Goal: Task Accomplishment & Management: Use online tool/utility

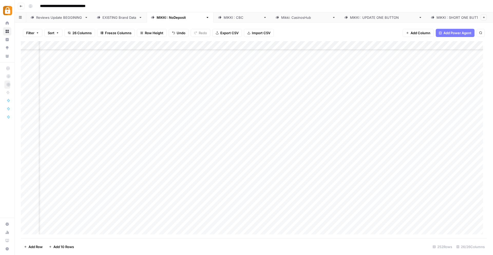
scroll to position [1996, 101]
click at [151, 126] on div "Add Column" at bounding box center [254, 139] width 466 height 197
click at [308, 128] on div "Add Column" at bounding box center [254, 139] width 466 height 197
click at [410, 131] on div "Add Column" at bounding box center [254, 139] width 466 height 197
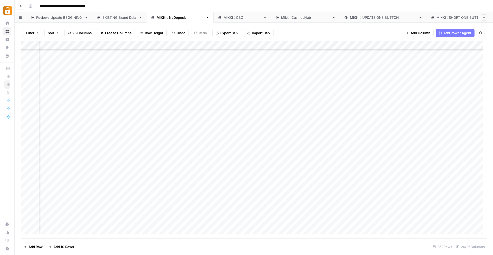
click at [209, 127] on div "Add Column" at bounding box center [254, 139] width 466 height 197
click at [247, 128] on div "Add Column" at bounding box center [254, 139] width 466 height 197
click at [246, 126] on div "Add Column" at bounding box center [254, 139] width 466 height 197
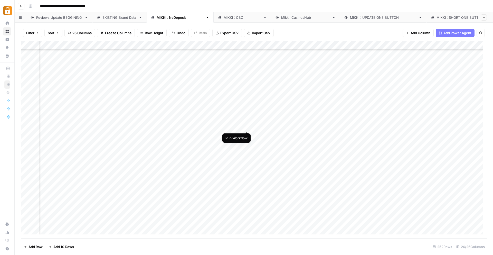
click at [246, 126] on div "Add Column" at bounding box center [254, 139] width 466 height 197
click at [111, 15] on div "EXISTING Brand Data" at bounding box center [120, 17] width 34 height 5
click at [150, 46] on div "Add Column" at bounding box center [254, 139] width 466 height 197
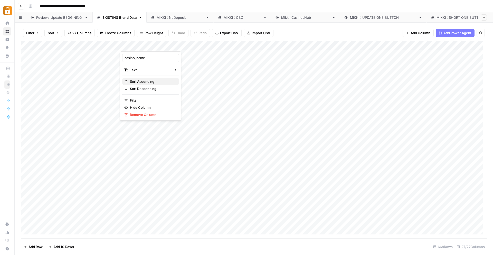
click at [143, 81] on span "Sort Ascending" at bounding box center [152, 81] width 45 height 5
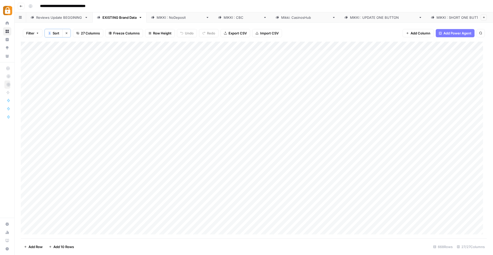
click at [480, 33] on icon "button" at bounding box center [481, 33] width 3 height 3
type input "**********"
click at [435, 50] on input "**********" at bounding box center [433, 48] width 57 height 6
click at [433, 51] on div "Type to search" at bounding box center [442, 54] width 75 height 7
click at [429, 50] on input "**********" at bounding box center [433, 48] width 57 height 6
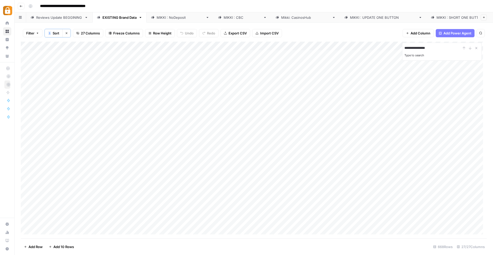
click at [361, 35] on div "Filter 1 Sort Clear sorts 27 Columns Freeze Columns Row Height Undo Redo Export…" at bounding box center [254, 33] width 466 height 17
click at [429, 48] on input "**********" at bounding box center [433, 48] width 57 height 6
drag, startPoint x: 437, startPoint y: 49, endPoint x: 395, endPoint y: 49, distance: 41.4
click at [395, 49] on div "**********" at bounding box center [254, 140] width 466 height 197
click at [477, 47] on icon "Close Search" at bounding box center [477, 48] width 4 height 4
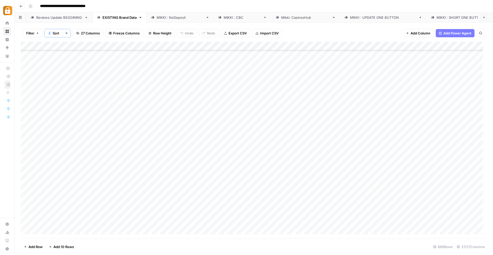
scroll to position [1677, 0]
click at [59, 16] on div "Reviews Update BEGGINING" at bounding box center [59, 17] width 46 height 5
click at [50, 233] on div "Add Column" at bounding box center [254, 139] width 466 height 197
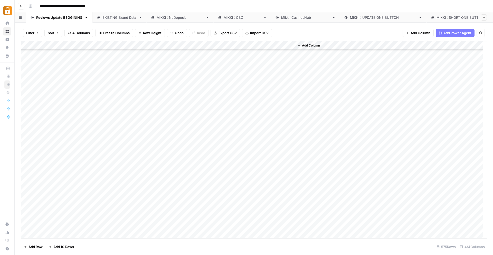
click at [44, 233] on div "Add Column" at bounding box center [254, 139] width 466 height 197
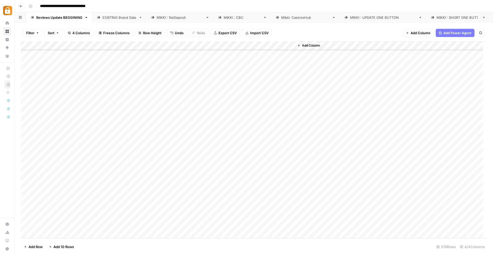
click at [44, 234] on div "Add Column" at bounding box center [254, 139] width 466 height 197
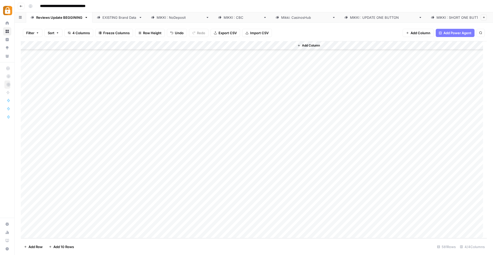
click at [45, 169] on div "Add Column" at bounding box center [254, 139] width 466 height 197
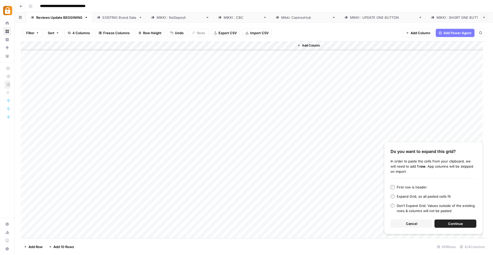
click at [60, 186] on div "Add Column" at bounding box center [254, 139] width 466 height 197
click at [62, 173] on div "Add Column" at bounding box center [254, 139] width 466 height 197
click at [62, 171] on div "Add Column" at bounding box center [254, 139] width 466 height 197
click at [61, 187] on div "Add Column" at bounding box center [254, 139] width 466 height 197
click at [59, 174] on div "Add Column" at bounding box center [254, 139] width 466 height 197
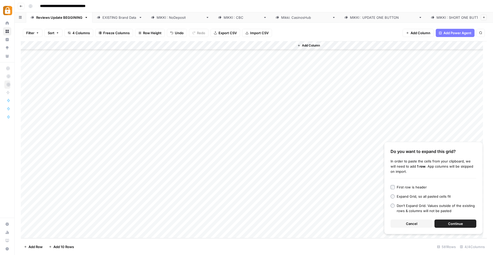
click at [65, 173] on div "Add Column" at bounding box center [254, 139] width 466 height 197
click at [64, 188] on div "Add Column" at bounding box center [254, 139] width 466 height 197
click at [408, 222] on span "Cancel" at bounding box center [411, 223] width 11 height 5
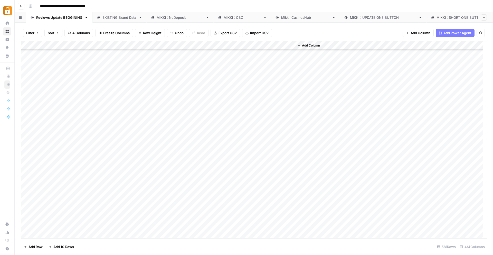
click at [44, 169] on div "Add Column" at bounding box center [254, 139] width 466 height 197
click at [45, 171] on div "Add Column" at bounding box center [254, 139] width 466 height 197
click at [43, 183] on div "Add Column" at bounding box center [254, 139] width 466 height 197
click at [47, 170] on div "Add Column" at bounding box center [254, 139] width 466 height 197
click at [45, 180] on div "Add Column" at bounding box center [254, 139] width 466 height 197
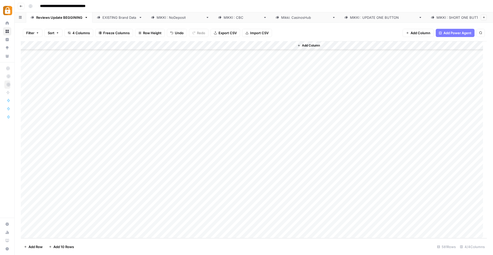
click at [46, 188] on div "Add Column" at bounding box center [254, 139] width 466 height 197
click at [46, 198] on div "Add Column" at bounding box center [254, 139] width 466 height 197
click at [46, 205] on div "Add Column" at bounding box center [254, 139] width 466 height 197
click at [46, 217] on div "Add Column" at bounding box center [254, 139] width 466 height 197
click at [46, 224] on div "Add Column" at bounding box center [254, 139] width 466 height 197
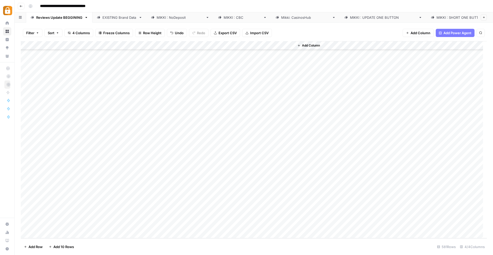
click at [47, 233] on div "Add Column" at bounding box center [254, 139] width 466 height 197
click at [50, 165] on div "Add Column" at bounding box center [254, 139] width 466 height 197
click at [72, 165] on div "Add Column" at bounding box center [254, 139] width 466 height 197
click at [72, 165] on textarea at bounding box center [80, 164] width 82 height 7
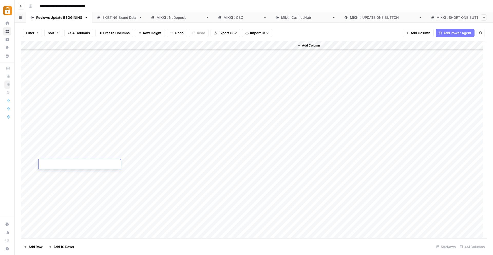
drag, startPoint x: 64, startPoint y: 167, endPoint x: 67, endPoint y: 182, distance: 15.6
click at [64, 167] on textarea at bounding box center [80, 164] width 82 height 7
click at [68, 189] on div "Add Column" at bounding box center [254, 139] width 466 height 197
click at [192, 164] on div "Add Column" at bounding box center [254, 139] width 466 height 197
click at [190, 163] on div "Add Column" at bounding box center [254, 139] width 466 height 197
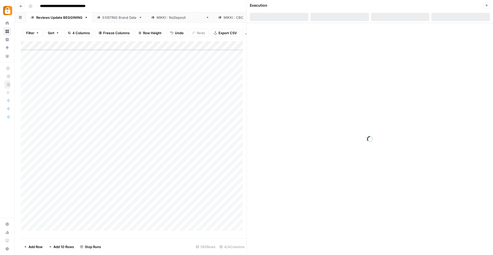
click at [189, 176] on div "Add Column" at bounding box center [134, 137] width 226 height 193
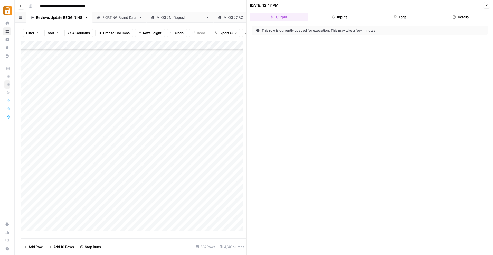
click at [489, 5] on button "Close" at bounding box center [487, 5] width 7 height 7
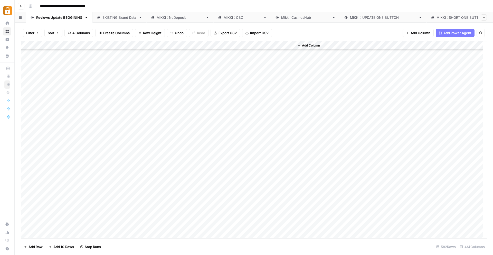
click at [190, 182] on div "Add Column" at bounding box center [254, 139] width 466 height 197
click at [189, 190] on div "Add Column" at bounding box center [254, 139] width 466 height 197
click at [189, 199] on div "Add Column" at bounding box center [254, 139] width 466 height 197
click at [189, 207] on div "Add Column" at bounding box center [254, 139] width 466 height 197
click at [190, 216] on div "Add Column" at bounding box center [254, 139] width 466 height 197
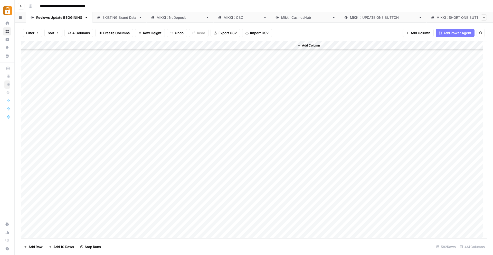
click at [190, 225] on div "Add Column" at bounding box center [254, 139] width 466 height 197
click at [189, 224] on div "Add Column" at bounding box center [254, 139] width 466 height 197
click at [178, 16] on div "[PERSON_NAME] : NoDeposit" at bounding box center [180, 17] width 47 height 5
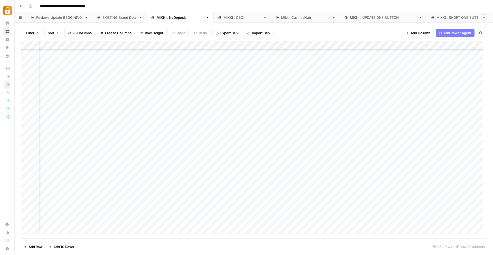
click at [172, 101] on div "Add Column" at bounding box center [254, 139] width 466 height 197
click at [226, 99] on div "Add Column" at bounding box center [254, 139] width 466 height 197
click at [115, 111] on div "Add Column" at bounding box center [254, 139] width 466 height 197
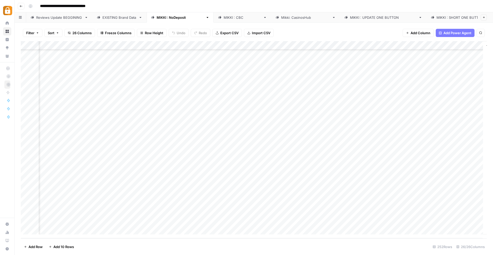
click at [459, 111] on div "Add Column" at bounding box center [254, 139] width 466 height 197
drag, startPoint x: 433, startPoint y: 126, endPoint x: 415, endPoint y: 121, distance: 19.0
click at [415, 121] on textarea "**********" at bounding box center [439, 119] width 103 height 23
click at [346, 110] on div "Add Column" at bounding box center [254, 139] width 466 height 197
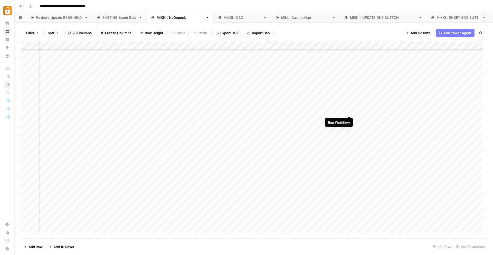
click at [350, 110] on div "Add Column" at bounding box center [254, 139] width 466 height 197
click at [350, 111] on div "Add Column" at bounding box center [254, 139] width 466 height 197
click at [43, 231] on div "Add Column" at bounding box center [254, 139] width 466 height 197
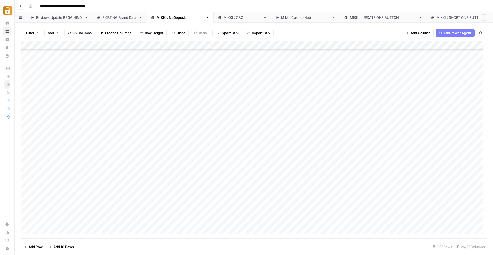
click at [45, 230] on div "Add Column" at bounding box center [254, 139] width 466 height 197
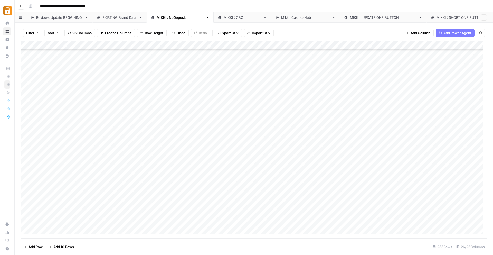
scroll to position [2060, 0]
click at [45, 230] on div "Add Column" at bounding box center [254, 139] width 466 height 197
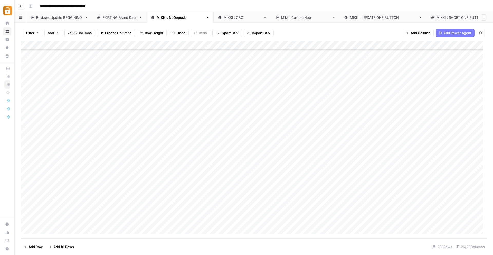
scroll to position [2087, 0]
drag, startPoint x: 104, startPoint y: 152, endPoint x: 101, endPoint y: 231, distance: 78.4
click at [101, 231] on div "Add Column" at bounding box center [254, 139] width 466 height 197
click at [114, 152] on div "Add Column" at bounding box center [254, 139] width 466 height 197
click at [112, 159] on div "Add Column" at bounding box center [254, 139] width 466 height 197
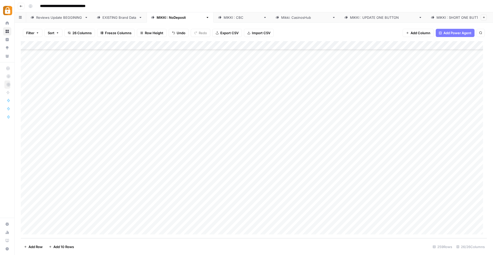
click at [110, 169] on div "Add Column" at bounding box center [254, 139] width 466 height 197
click at [109, 177] on div "Add Column" at bounding box center [254, 139] width 466 height 197
click at [106, 185] on div "Add Column" at bounding box center [254, 139] width 466 height 197
click at [105, 197] on div "Add Column" at bounding box center [254, 139] width 466 height 197
click at [103, 206] on div "Add Column" at bounding box center [254, 139] width 466 height 197
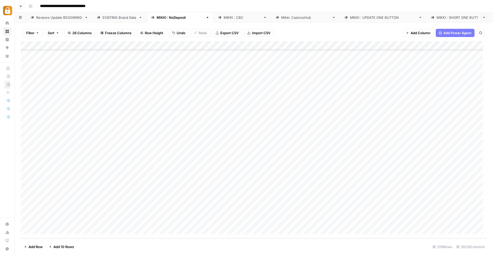
click at [103, 213] on div "Add Column" at bounding box center [254, 139] width 466 height 197
click at [101, 220] on div "Add Column" at bounding box center [254, 139] width 466 height 197
click at [97, 227] on div "Add Column" at bounding box center [254, 139] width 466 height 197
click at [43, 229] on div "Add Column" at bounding box center [254, 139] width 466 height 197
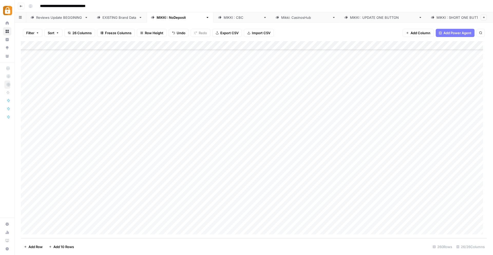
drag, startPoint x: 94, startPoint y: 71, endPoint x: 96, endPoint y: 91, distance: 19.8
click at [96, 91] on div "Add Column" at bounding box center [254, 139] width 466 height 197
click at [93, 142] on div "Add Column" at bounding box center [254, 139] width 466 height 197
click at [119, 150] on div "Add Column" at bounding box center [254, 139] width 466 height 197
click at [111, 141] on div "Add Column" at bounding box center [254, 139] width 466 height 197
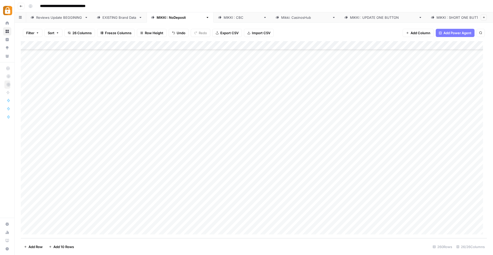
click at [103, 159] on div "Add Column" at bounding box center [254, 139] width 466 height 197
drag, startPoint x: 128, startPoint y: 164, endPoint x: 123, endPoint y: 230, distance: 66.0
click at [123, 230] on div "Add Column" at bounding box center [254, 139] width 466 height 197
click at [99, 147] on div "Add Column" at bounding box center [254, 139] width 466 height 197
drag, startPoint x: 136, startPoint y: 119, endPoint x: 137, endPoint y: 133, distance: 13.7
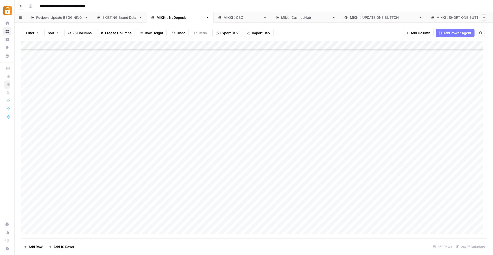
click at [137, 133] on div "Add Column" at bounding box center [254, 139] width 466 height 197
drag, startPoint x: 181, startPoint y: 138, endPoint x: 165, endPoint y: 225, distance: 88.9
click at [165, 225] on div "Add Column" at bounding box center [254, 139] width 466 height 197
click at [217, 187] on div "Add Column" at bounding box center [254, 139] width 466 height 197
click at [140, 126] on div "Add Column" at bounding box center [254, 139] width 466 height 197
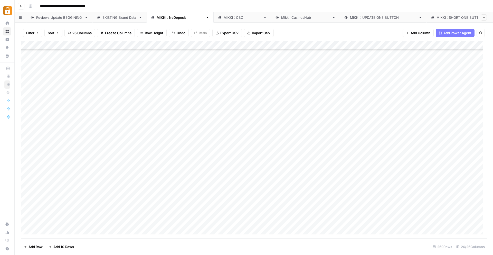
click at [261, 153] on div "Add Column" at bounding box center [254, 139] width 466 height 197
drag, startPoint x: 340, startPoint y: 74, endPoint x: 418, endPoint y: 80, distance: 78.3
click at [418, 80] on div "Add Column" at bounding box center [254, 139] width 466 height 197
click at [338, 143] on div "Add Column" at bounding box center [254, 139] width 466 height 197
click at [362, 157] on div "Add Column" at bounding box center [254, 139] width 466 height 197
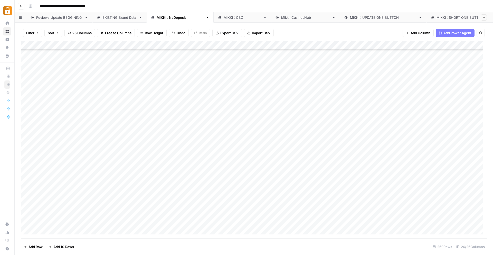
drag, startPoint x: 341, startPoint y: 145, endPoint x: 422, endPoint y: 153, distance: 80.9
click at [422, 153] on div "Add Column" at bounding box center [254, 139] width 466 height 197
drag, startPoint x: 440, startPoint y: 155, endPoint x: 439, endPoint y: 222, distance: 66.8
click at [439, 222] on div "Add Column" at bounding box center [254, 139] width 466 height 197
click at [252, 117] on div "Add Column" at bounding box center [254, 139] width 466 height 197
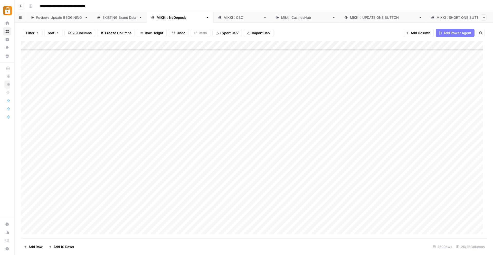
scroll to position [2013, 0]
drag, startPoint x: 203, startPoint y: 121, endPoint x: 209, endPoint y: 122, distance: 6.2
click at [203, 121] on div "Add Column" at bounding box center [254, 139] width 466 height 197
click at [312, 121] on div "Add Column" at bounding box center [254, 139] width 466 height 197
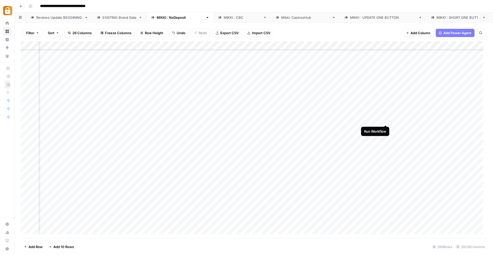
click at [385, 120] on div "Add Column" at bounding box center [254, 139] width 466 height 197
click at [69, 17] on div "Reviews Update BEGGINING" at bounding box center [59, 17] width 46 height 5
click at [173, 15] on div "[PERSON_NAME] : NoDeposit" at bounding box center [180, 17] width 47 height 5
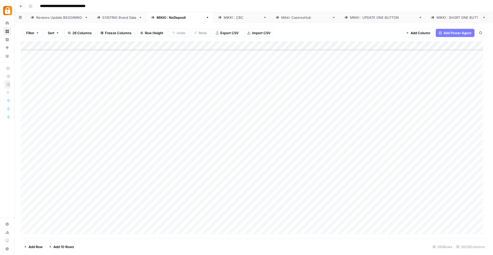
scroll to position [2007, 0]
click at [196, 127] on div "Add Column" at bounding box center [254, 139] width 466 height 197
click at [304, 126] on div "Add Column" at bounding box center [254, 139] width 466 height 197
click at [58, 15] on div "Reviews Update BEGGINING" at bounding box center [59, 17] width 46 height 5
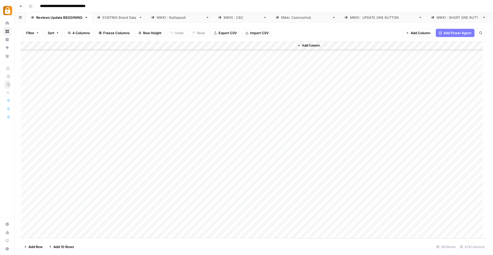
scroll to position [4905, 0]
click at [48, 155] on div "Add Column" at bounding box center [254, 139] width 466 height 197
click at [167, 16] on div "[PERSON_NAME] : NoDeposit" at bounding box center [180, 17] width 47 height 5
click at [195, 143] on div "Add Column" at bounding box center [254, 139] width 466 height 197
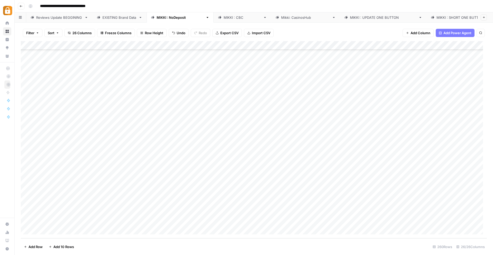
click at [201, 149] on div "Add Column" at bounding box center [254, 139] width 466 height 197
click at [201, 143] on div "Add Column" at bounding box center [254, 139] width 466 height 197
click at [241, 143] on div "Add Column" at bounding box center [254, 139] width 466 height 197
click at [234, 144] on div "Add Column" at bounding box center [254, 139] width 466 height 197
click at [235, 144] on textarea at bounding box center [278, 143] width 94 height 7
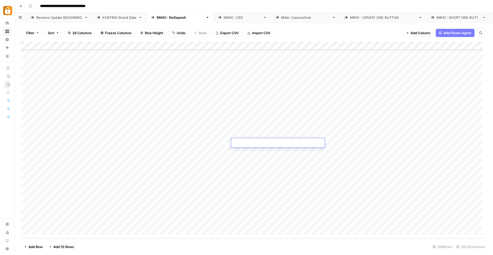
type textarea "**********"
click at [201, 155] on div "Add Column" at bounding box center [254, 139] width 466 height 197
click at [198, 153] on div "Add Column" at bounding box center [254, 139] width 466 height 197
click at [196, 160] on div "Add Column" at bounding box center [254, 139] width 466 height 197
click at [196, 152] on div "Add Column" at bounding box center [254, 139] width 466 height 197
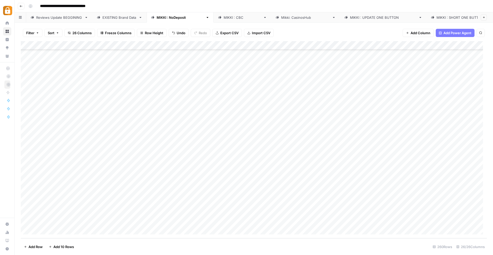
click at [245, 156] on div "Add Column" at bounding box center [254, 139] width 466 height 197
click at [201, 149] on div "Add Column" at bounding box center [254, 139] width 466 height 197
click at [197, 162] on div "Add Column" at bounding box center [254, 139] width 466 height 197
click at [193, 168] on div "Add Column" at bounding box center [254, 139] width 466 height 197
click at [192, 175] on div "Add Column" at bounding box center [254, 139] width 466 height 197
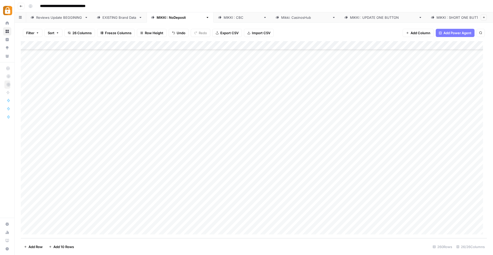
click at [189, 183] on div "Add Column" at bounding box center [254, 139] width 466 height 197
click at [189, 193] on div "Add Column" at bounding box center [254, 139] width 466 height 197
click at [191, 203] on div "Add Column" at bounding box center [254, 139] width 466 height 197
click at [190, 214] on div "Add Column" at bounding box center [254, 139] width 466 height 197
click at [242, 149] on div "Add Column" at bounding box center [254, 139] width 466 height 197
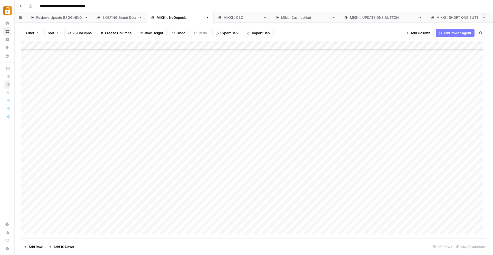
click at [236, 159] on div "Add Column" at bounding box center [254, 139] width 466 height 197
click at [238, 150] on div "Add Column" at bounding box center [254, 139] width 466 height 197
click at [248, 162] on div "Add Column" at bounding box center [254, 139] width 466 height 197
click at [250, 172] on div "Add Column" at bounding box center [254, 139] width 466 height 197
click at [250, 180] on div "Add Column" at bounding box center [254, 139] width 466 height 197
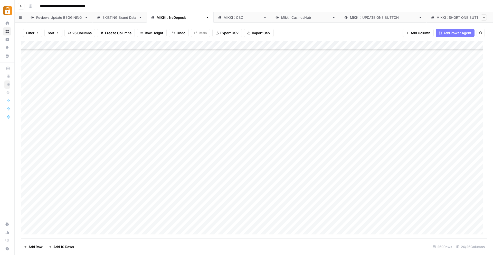
click at [250, 185] on div "Add Column" at bounding box center [254, 139] width 466 height 197
click at [252, 192] on div "Add Column" at bounding box center [254, 139] width 466 height 197
click at [252, 201] on div "Add Column" at bounding box center [254, 139] width 466 height 197
click at [252, 205] on div "Add Column" at bounding box center [254, 139] width 466 height 197
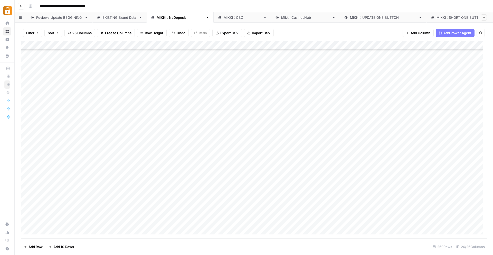
click at [265, 77] on div "Add Column" at bounding box center [254, 139] width 466 height 197
click at [432, 73] on div "Add Column" at bounding box center [254, 139] width 466 height 197
click at [299, 143] on div "Add Column" at bounding box center [254, 139] width 466 height 197
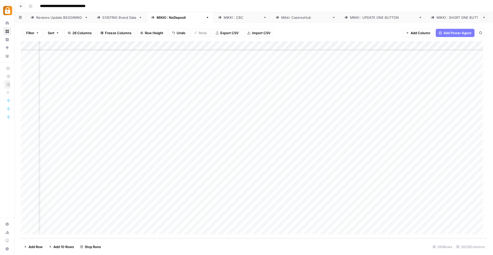
click at [335, 150] on div "Add Column" at bounding box center [254, 139] width 466 height 197
click at [334, 160] on div "Add Column" at bounding box center [254, 139] width 466 height 197
click at [334, 167] on div "Add Column" at bounding box center [254, 139] width 466 height 197
click at [335, 177] on div "Add Column" at bounding box center [254, 139] width 466 height 197
click at [337, 187] on div "Add Column" at bounding box center [254, 139] width 466 height 197
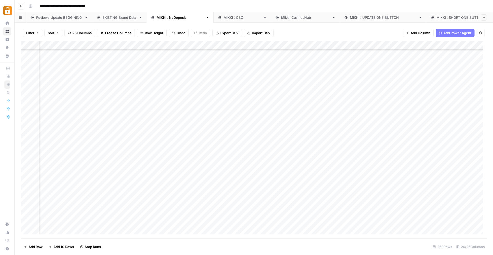
click at [337, 195] on div "Add Column" at bounding box center [254, 139] width 466 height 197
click at [335, 204] on div "Add Column" at bounding box center [254, 139] width 466 height 197
click at [336, 211] on div "Add Column" at bounding box center [254, 139] width 466 height 197
click at [275, 81] on div "Add Column" at bounding box center [254, 139] width 466 height 197
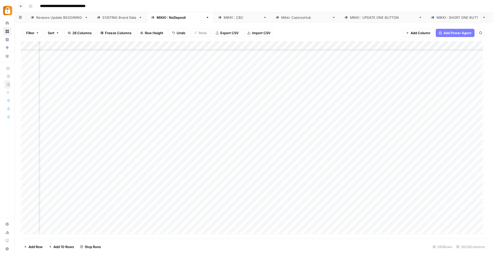
scroll to position [2053, 878]
click at [464, 84] on div "Add Column" at bounding box center [254, 139] width 466 height 197
drag, startPoint x: 443, startPoint y: 97, endPoint x: 414, endPoint y: 93, distance: 29.9
click at [414, 93] on textarea "**********" at bounding box center [439, 88] width 103 height 23
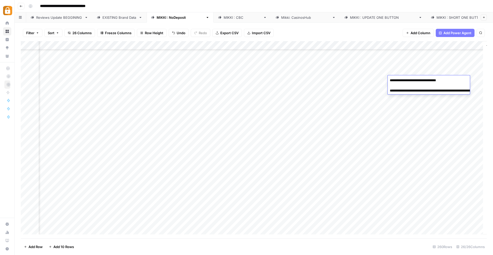
click at [321, 154] on div "Add Column" at bounding box center [254, 139] width 466 height 197
click at [312, 205] on div "Add Column" at bounding box center [254, 139] width 466 height 197
click at [312, 214] on div "Add Column" at bounding box center [254, 139] width 466 height 197
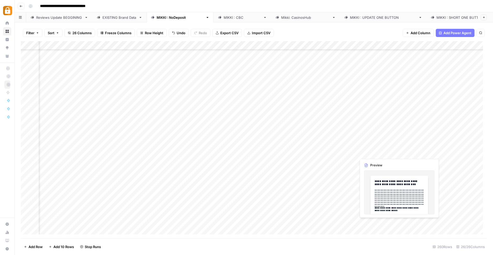
click at [379, 152] on div "Add Column" at bounding box center [254, 139] width 466 height 197
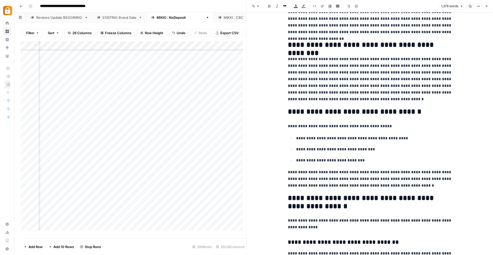
scroll to position [169, 0]
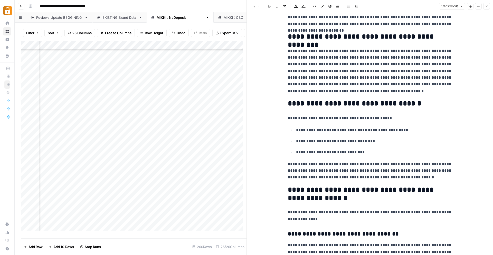
click at [485, 6] on icon "button" at bounding box center [486, 6] width 3 height 3
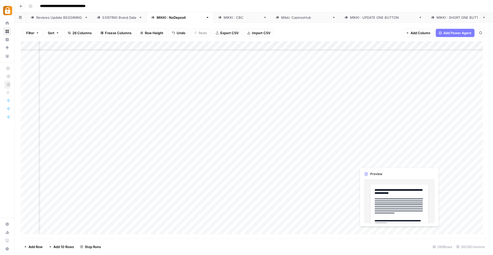
click at [362, 160] on div "Add Column" at bounding box center [254, 139] width 466 height 197
click at [375, 163] on div "Add Column" at bounding box center [254, 139] width 466 height 197
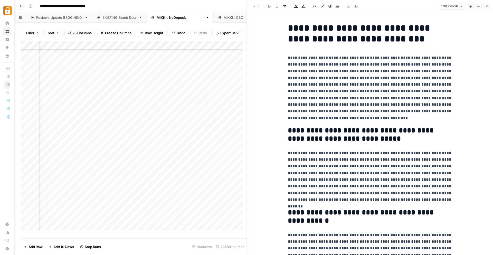
click at [488, 10] on header "Font style Bold Italic Block quote Text color Highlight color Code block Link I…" at bounding box center [370, 6] width 246 height 12
click at [489, 6] on button "Close" at bounding box center [487, 6] width 7 height 7
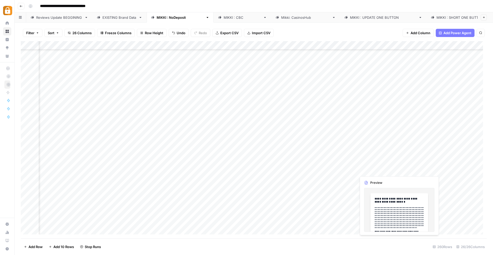
click at [364, 170] on div "Add Column" at bounding box center [254, 139] width 466 height 197
click at [365, 170] on div "Add Column" at bounding box center [254, 139] width 466 height 197
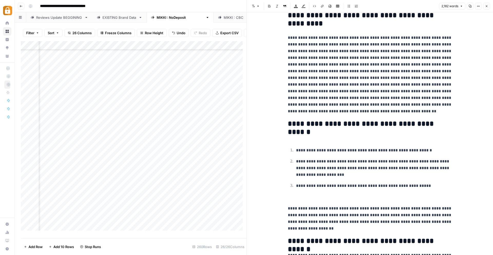
scroll to position [213, 0]
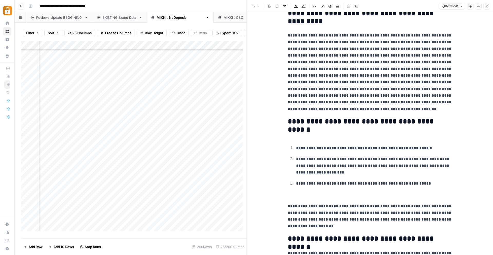
click at [487, 8] on button "Close" at bounding box center [487, 6] width 7 height 7
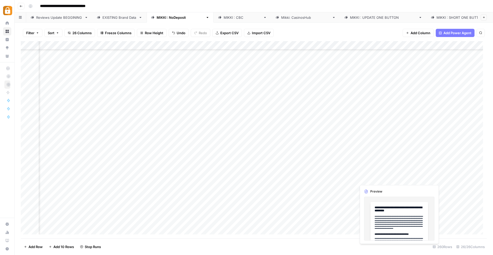
click at [375, 180] on div "Add Column" at bounding box center [254, 139] width 466 height 197
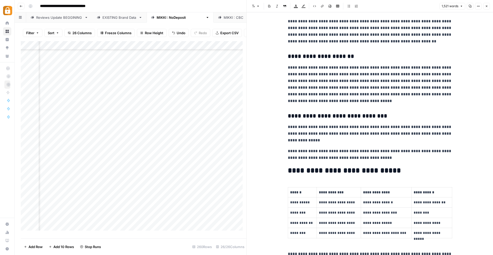
scroll to position [273, 0]
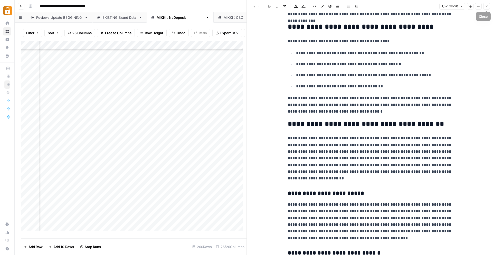
click at [487, 7] on icon "button" at bounding box center [486, 6] width 3 height 3
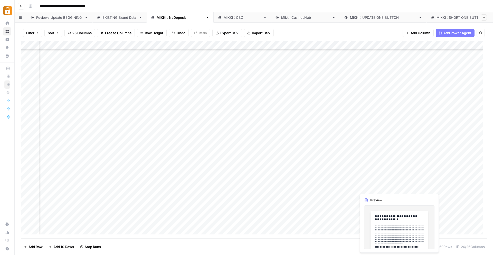
click at [363, 188] on div "Add Column" at bounding box center [254, 139] width 466 height 197
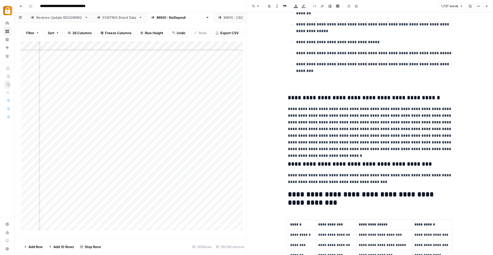
scroll to position [552, 0]
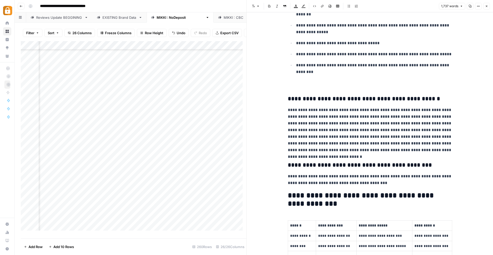
click at [485, 6] on icon "button" at bounding box center [486, 6] width 3 height 3
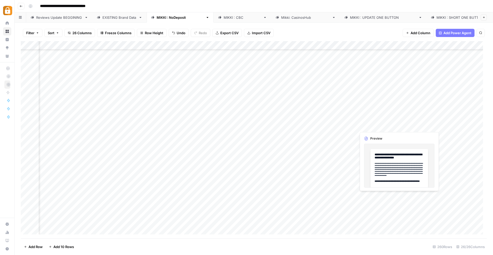
click at [366, 197] on div "Add Column" at bounding box center [254, 139] width 466 height 197
click at [374, 197] on button "button" at bounding box center [380, 196] width 47 height 9
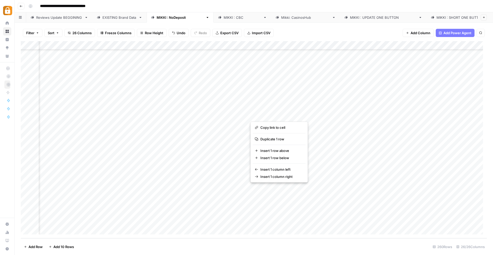
scroll to position [2093, 277]
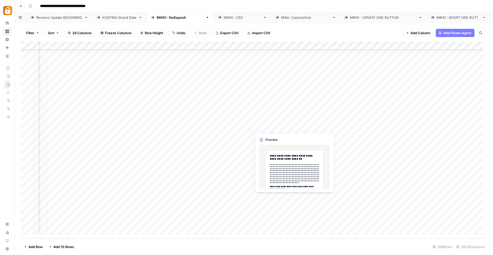
click at [264, 198] on div "Add Column" at bounding box center [254, 139] width 466 height 197
click at [266, 197] on div "Add Column" at bounding box center [254, 139] width 466 height 197
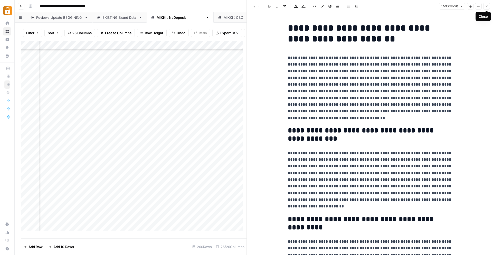
click at [486, 7] on icon "button" at bounding box center [487, 6] width 2 height 2
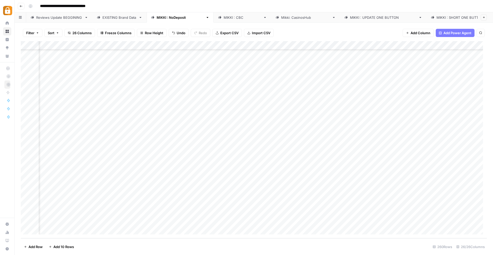
click at [330, 145] on div "Add Column" at bounding box center [254, 139] width 466 height 197
click at [331, 154] on div "Add Column" at bounding box center [254, 139] width 466 height 197
click at [331, 162] on div "Add Column" at bounding box center [254, 139] width 466 height 197
click at [330, 172] on div "Add Column" at bounding box center [254, 139] width 466 height 197
click at [332, 180] on div "Add Column" at bounding box center [254, 139] width 466 height 197
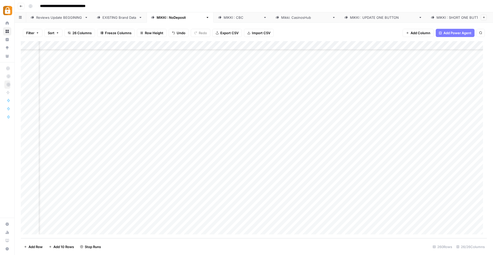
click at [330, 189] on div "Add Column" at bounding box center [254, 139] width 466 height 197
click at [330, 195] on div "Add Column" at bounding box center [254, 139] width 466 height 197
click at [271, 212] on div "Add Column" at bounding box center [254, 139] width 466 height 197
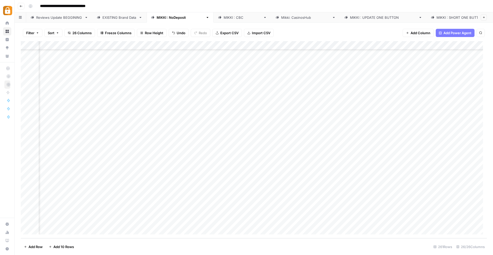
scroll to position [2104, 907]
click at [372, 134] on div "Add Column" at bounding box center [254, 139] width 466 height 197
click at [374, 141] on div "Add Column" at bounding box center [254, 139] width 466 height 197
click at [372, 143] on div "Add Column" at bounding box center [254, 139] width 466 height 197
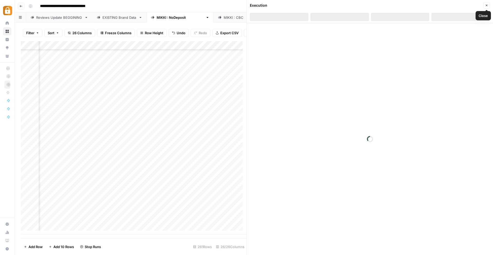
click at [488, 4] on icon "button" at bounding box center [486, 5] width 3 height 3
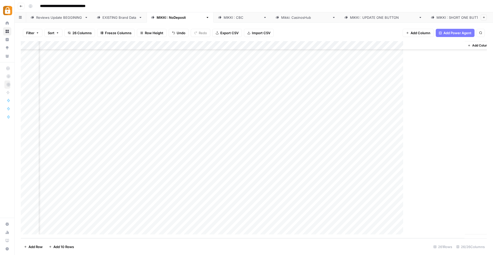
scroll to position [2104, 901]
click at [379, 151] on div "Add Column" at bounding box center [254, 139] width 466 height 197
click at [379, 159] on div "Add Column" at bounding box center [254, 139] width 466 height 197
click at [380, 168] on div "Add Column" at bounding box center [254, 139] width 466 height 197
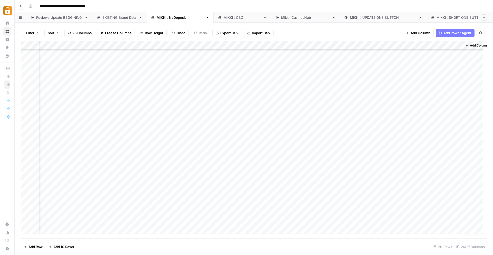
click at [379, 177] on div "Add Column" at bounding box center [254, 139] width 466 height 197
click at [380, 185] on div "Add Column" at bounding box center [254, 139] width 466 height 197
click at [379, 204] on div "Add Column" at bounding box center [254, 139] width 466 height 197
click at [437, 194] on div "Add Column" at bounding box center [254, 139] width 466 height 197
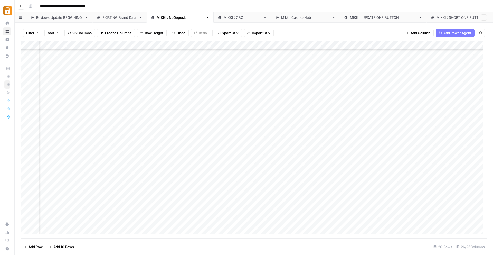
scroll to position [2104, 907]
click at [372, 195] on div "Add Column" at bounding box center [254, 139] width 466 height 197
click at [425, 134] on div "Add Column" at bounding box center [254, 139] width 466 height 197
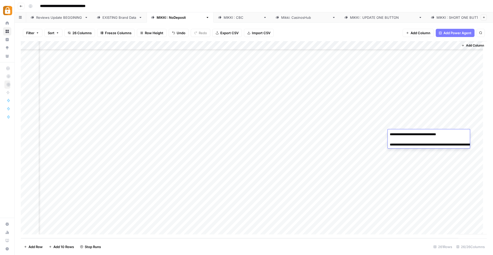
drag, startPoint x: 436, startPoint y: 149, endPoint x: 414, endPoint y: 145, distance: 22.7
click at [414, 145] on textarea "**********" at bounding box center [439, 142] width 103 height 23
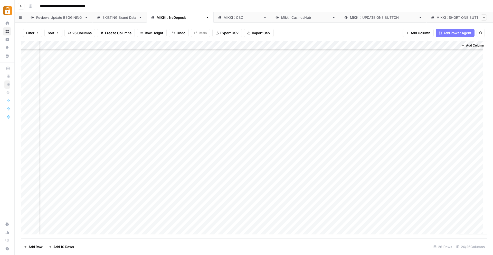
click at [429, 143] on div "Add Column" at bounding box center [254, 139] width 466 height 197
drag, startPoint x: 431, startPoint y: 160, endPoint x: 415, endPoint y: 154, distance: 17.5
click at [415, 154] on textarea "**********" at bounding box center [439, 151] width 103 height 23
click at [216, 145] on div "Add Column" at bounding box center [254, 139] width 466 height 197
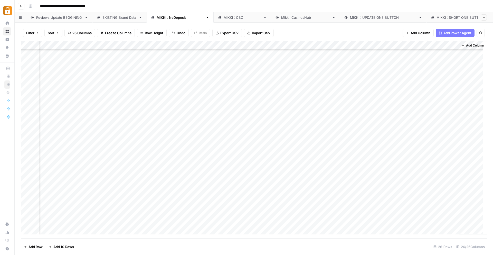
click at [421, 152] on div "Add Column" at bounding box center [254, 139] width 466 height 197
drag, startPoint x: 423, startPoint y: 166, endPoint x: 414, endPoint y: 162, distance: 9.8
click at [414, 162] on textarea "**********" at bounding box center [439, 159] width 103 height 23
click at [183, 162] on div "Add Column" at bounding box center [254, 139] width 466 height 197
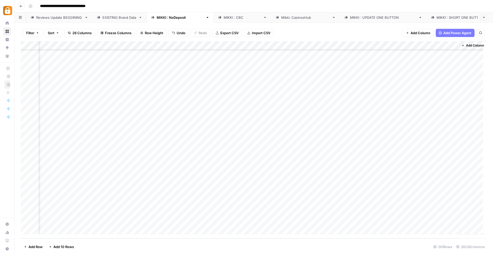
click at [425, 161] on div "Add Column" at bounding box center [254, 139] width 466 height 197
drag, startPoint x: 431, startPoint y: 174, endPoint x: 414, endPoint y: 172, distance: 16.8
click at [414, 172] on textarea "**********" at bounding box center [439, 168] width 103 height 23
click at [238, 171] on div "Add Column" at bounding box center [254, 139] width 466 height 197
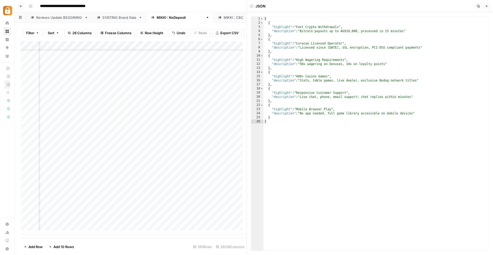
click at [486, 6] on icon "button" at bounding box center [486, 6] width 3 height 3
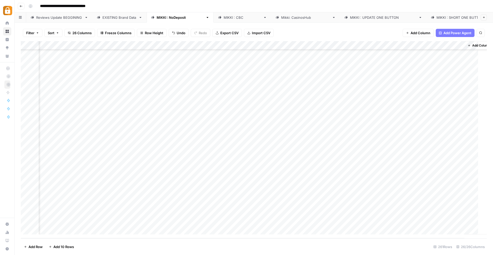
scroll to position [2104, 901]
click at [425, 169] on div "Add Column" at bounding box center [254, 139] width 466 height 197
click at [429, 170] on div "Add Column" at bounding box center [254, 139] width 466 height 197
drag, startPoint x: 435, startPoint y: 184, endPoint x: 414, endPoint y: 180, distance: 21.1
click at [414, 180] on textarea "**********" at bounding box center [439, 177] width 103 height 23
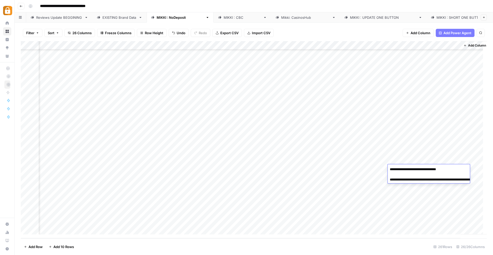
click at [187, 175] on div "Add Column" at bounding box center [254, 139] width 466 height 197
click at [425, 177] on div "Add Column" at bounding box center [254, 139] width 466 height 197
click at [429, 179] on div "Add Column" at bounding box center [254, 139] width 466 height 197
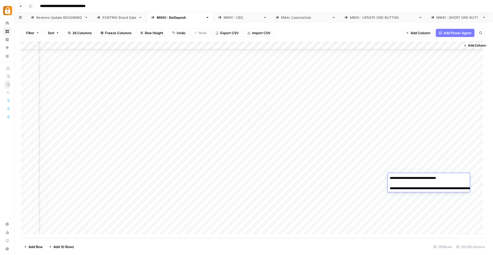
drag, startPoint x: 429, startPoint y: 192, endPoint x: 414, endPoint y: 188, distance: 15.4
click at [414, 188] on textarea "**********" at bounding box center [439, 185] width 103 height 23
click at [267, 216] on div "Add Column" at bounding box center [254, 139] width 466 height 197
click at [428, 185] on div "Add Column" at bounding box center [254, 139] width 466 height 197
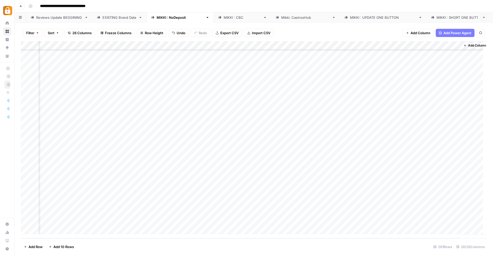
click at [428, 185] on div "Add Column" at bounding box center [254, 139] width 466 height 197
drag, startPoint x: 432, startPoint y: 200, endPoint x: 415, endPoint y: 197, distance: 17.5
click at [415, 197] on textarea "**********" at bounding box center [439, 194] width 103 height 23
click at [222, 181] on div "Add Column" at bounding box center [254, 139] width 466 height 197
click at [285, 187] on div "Add Column" at bounding box center [254, 139] width 466 height 197
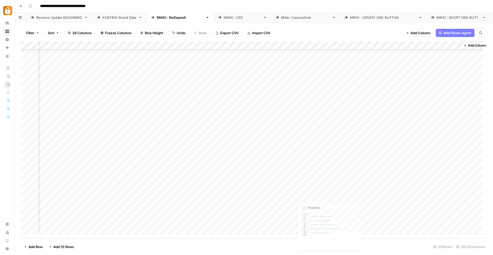
click at [339, 190] on div "Add Column" at bounding box center [254, 139] width 466 height 197
click at [365, 184] on div "Add Column" at bounding box center [254, 139] width 466 height 197
click at [425, 198] on div "Add Column" at bounding box center [254, 139] width 466 height 197
click at [425, 197] on div "Add Column" at bounding box center [254, 139] width 466 height 197
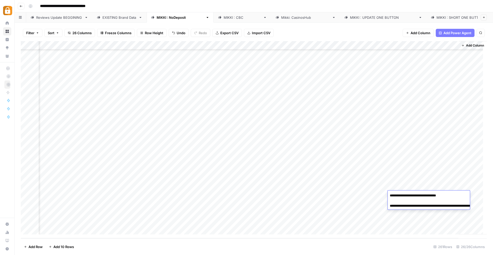
drag, startPoint x: 430, startPoint y: 209, endPoint x: 415, endPoint y: 206, distance: 16.2
click at [415, 206] on textarea "**********" at bounding box center [439, 203] width 103 height 23
click at [357, 198] on div "Add Column" at bounding box center [254, 139] width 466 height 197
click at [163, 205] on div "Add Column" at bounding box center [254, 139] width 466 height 197
click at [433, 203] on div "Add Column" at bounding box center [254, 139] width 466 height 197
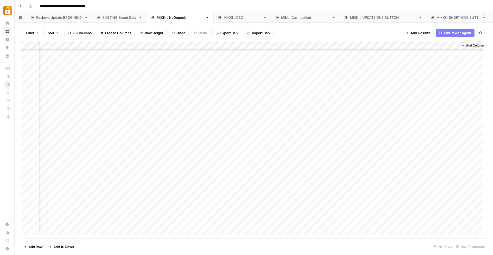
click at [433, 203] on div "Add Column" at bounding box center [254, 139] width 466 height 197
drag, startPoint x: 432, startPoint y: 219, endPoint x: 415, endPoint y: 214, distance: 18.1
click at [415, 214] on textarea "**********" at bounding box center [439, 212] width 103 height 23
drag, startPoint x: 177, startPoint y: 153, endPoint x: 179, endPoint y: 165, distance: 12.1
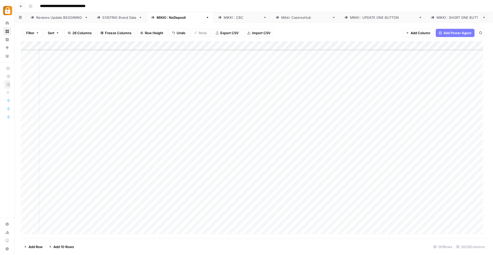
click at [179, 165] on div "Add Column" at bounding box center [254, 139] width 466 height 197
click at [236, 156] on div "Add Column" at bounding box center [254, 139] width 466 height 197
drag, startPoint x: 203, startPoint y: 156, endPoint x: 202, endPoint y: 165, distance: 8.8
click at [202, 165] on div "Add Column" at bounding box center [254, 139] width 466 height 197
click at [208, 159] on div "Add Column" at bounding box center [254, 139] width 466 height 197
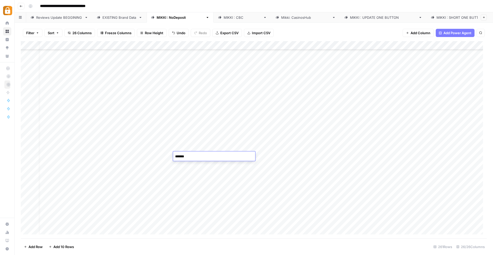
click at [152, 161] on div "Add Column" at bounding box center [254, 139] width 466 height 197
drag, startPoint x: 187, startPoint y: 157, endPoint x: 186, endPoint y: 164, distance: 7.7
click at [186, 164] on div "Add Column" at bounding box center [254, 139] width 466 height 197
click at [224, 17] on div "[PERSON_NAME] : CBC" at bounding box center [243, 17] width 38 height 5
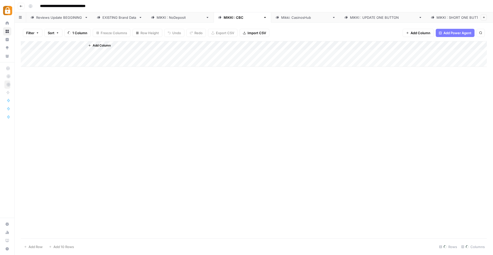
click at [54, 54] on div "Add Column" at bounding box center [254, 54] width 466 height 26
click at [59, 56] on div "Add Column" at bounding box center [254, 54] width 466 height 26
click at [106, 69] on div "Add Column" at bounding box center [254, 62] width 466 height 43
click at [224, 15] on div "[PERSON_NAME] : CBC" at bounding box center [243, 17] width 38 height 5
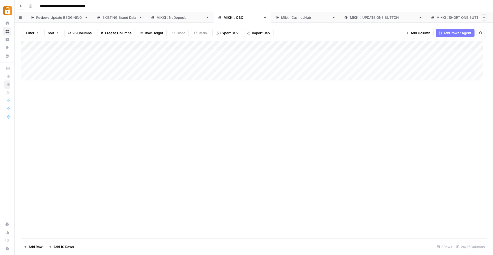
click at [178, 70] on div "Add Column" at bounding box center [254, 62] width 466 height 43
click at [52, 79] on div "Add Column" at bounding box center [254, 62] width 466 height 43
click at [182, 82] on div "Add Column" at bounding box center [254, 67] width 466 height 52
click at [186, 70] on div "Add Column" at bounding box center [254, 67] width 466 height 52
click at [185, 80] on div "Add Column" at bounding box center [254, 67] width 466 height 52
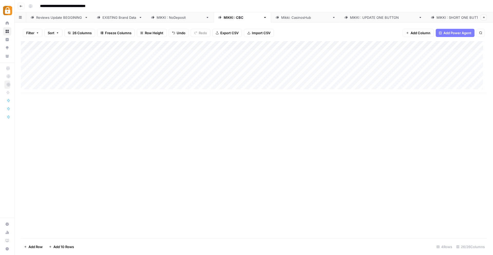
click at [136, 63] on div "Add Column" at bounding box center [254, 67] width 466 height 52
click at [162, 17] on div "[PERSON_NAME] : NoDeposit" at bounding box center [180, 17] width 47 height 5
click at [350, 17] on div "[PERSON_NAME] : UPDATE ONE BUTTON" at bounding box center [383, 17] width 67 height 5
drag, startPoint x: 92, startPoint y: 78, endPoint x: 116, endPoint y: 79, distance: 24.7
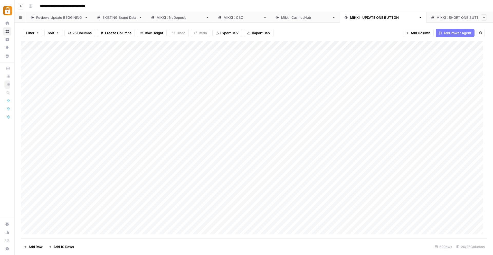
click at [116, 79] on div "Add Column" at bounding box center [254, 139] width 466 height 197
click at [224, 16] on div "[PERSON_NAME] : CBC" at bounding box center [243, 17] width 38 height 5
click at [95, 56] on div "Add Column" at bounding box center [254, 67] width 466 height 52
click at [65, 54] on div "Add Column" at bounding box center [254, 67] width 466 height 52
click at [86, 54] on div "Add Column" at bounding box center [254, 67] width 466 height 52
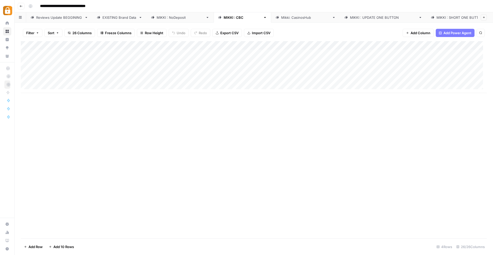
click at [90, 68] on div "Add Column" at bounding box center [254, 67] width 466 height 52
click at [113, 79] on div "Add Column" at bounding box center [254, 67] width 466 height 52
click at [153, 80] on div "Add Column" at bounding box center [254, 67] width 466 height 52
click at [201, 80] on div "Add Column" at bounding box center [254, 67] width 466 height 52
click at [227, 65] on div "Add Column" at bounding box center [254, 67] width 466 height 52
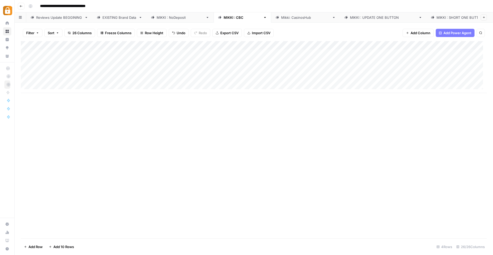
click at [229, 70] on div "Add Column" at bounding box center [254, 67] width 466 height 52
click at [247, 73] on div "Add Column" at bounding box center [254, 67] width 466 height 52
drag, startPoint x: 381, startPoint y: 65, endPoint x: 409, endPoint y: 64, distance: 28.0
click at [409, 64] on div "Add Column" at bounding box center [254, 67] width 466 height 52
drag, startPoint x: 441, startPoint y: 66, endPoint x: 442, endPoint y: 80, distance: 14.2
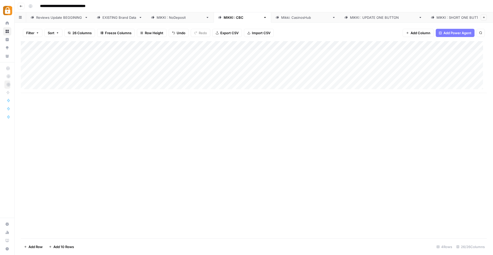
click at [442, 80] on div "Add Column" at bounding box center [254, 67] width 466 height 52
click at [450, 67] on div "Add Column" at bounding box center [254, 67] width 466 height 52
click at [388, 62] on div "Add Column" at bounding box center [254, 67] width 466 height 52
click at [411, 64] on div "Add Column" at bounding box center [254, 67] width 466 height 52
click at [450, 68] on div "Add Column" at bounding box center [254, 67] width 466 height 52
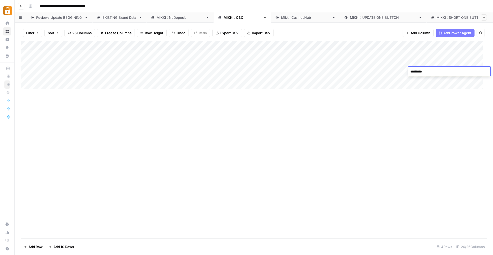
type textarea "**********"
click at [453, 99] on div "Add Column" at bounding box center [254, 139] width 466 height 197
click at [454, 72] on div "Add Column" at bounding box center [254, 67] width 466 height 52
click at [452, 83] on div "Add Column" at bounding box center [254, 67] width 466 height 52
click at [457, 73] on div "Add Column" at bounding box center [254, 67] width 466 height 52
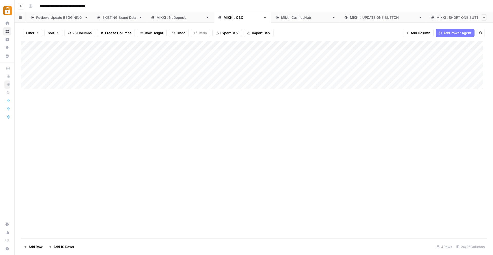
click at [455, 81] on div "Add Column" at bounding box center [254, 67] width 466 height 52
click at [455, 80] on div "Add Column" at bounding box center [254, 67] width 466 height 52
click at [452, 83] on textarea "**********" at bounding box center [450, 80] width 82 height 7
click at [438, 98] on div "Add Column" at bounding box center [254, 139] width 466 height 197
click at [371, 84] on div "Add Column" at bounding box center [254, 67] width 466 height 52
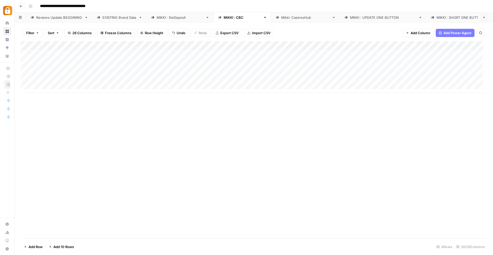
click at [186, 71] on div "Add Column" at bounding box center [254, 67] width 466 height 52
click at [241, 72] on div "Add Column" at bounding box center [254, 67] width 466 height 52
click at [387, 73] on div "Add Column" at bounding box center [254, 67] width 466 height 52
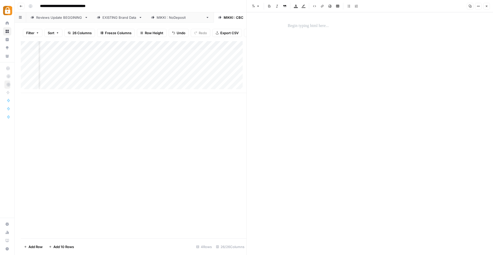
click at [486, 8] on button "Close" at bounding box center [487, 6] width 7 height 7
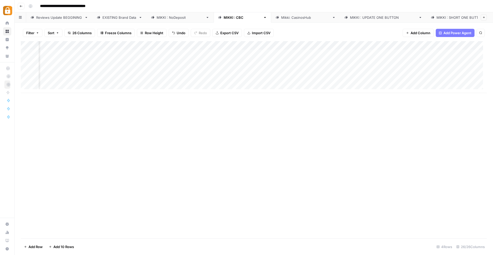
click at [348, 71] on div "Add Column" at bounding box center [254, 67] width 466 height 52
click at [349, 79] on div "Add Column" at bounding box center [254, 67] width 466 height 52
click at [53, 89] on div "Add Column" at bounding box center [254, 67] width 466 height 52
drag, startPoint x: 146, startPoint y: 78, endPoint x: 93, endPoint y: 78, distance: 54.0
click at [93, 78] on div "Add Column" at bounding box center [254, 71] width 466 height 61
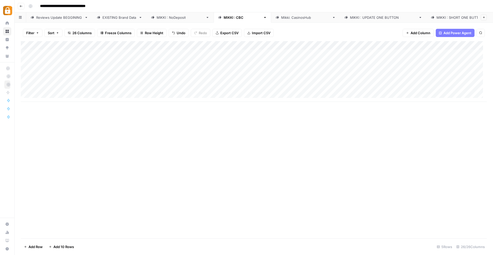
click at [98, 90] on div "Add Column" at bounding box center [254, 71] width 466 height 61
drag, startPoint x: 382, startPoint y: 81, endPoint x: 447, endPoint y: 80, distance: 65.0
click at [447, 80] on div "Add Column" at bounding box center [254, 71] width 466 height 61
click at [371, 88] on div "Add Column" at bounding box center [254, 71] width 466 height 61
click at [448, 85] on div "Add Column" at bounding box center [254, 71] width 466 height 61
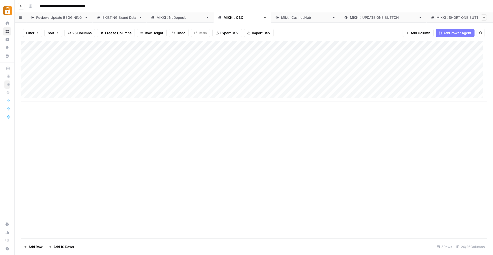
click at [264, 89] on div "Add Column" at bounding box center [254, 71] width 466 height 61
click at [200, 89] on div "Add Column" at bounding box center [254, 71] width 466 height 61
click at [107, 18] on link "EXISTING Brand Data" at bounding box center [120, 17] width 54 height 10
click at [135, 46] on div "Add Column" at bounding box center [254, 139] width 466 height 197
click at [141, 81] on span "Sort Ascending" at bounding box center [152, 81] width 45 height 5
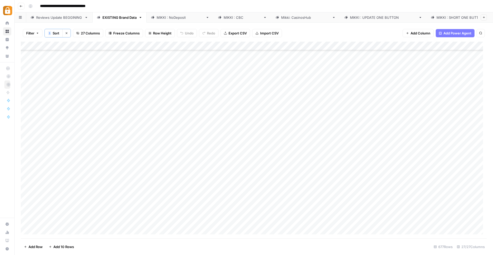
scroll to position [723, 0]
click at [131, 177] on div "Add Column" at bounding box center [254, 140] width 466 height 197
drag, startPoint x: 114, startPoint y: 234, endPoint x: 86, endPoint y: 233, distance: 27.2
click at [86, 233] on div "Add Column" at bounding box center [254, 140] width 466 height 197
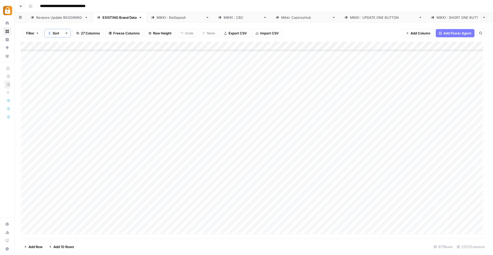
click at [61, 15] on div "Reviews Update BEGGINING" at bounding box center [59, 17] width 46 height 5
click at [49, 234] on div "Add Column" at bounding box center [254, 139] width 466 height 197
click at [53, 223] on textarea at bounding box center [80, 225] width 82 height 7
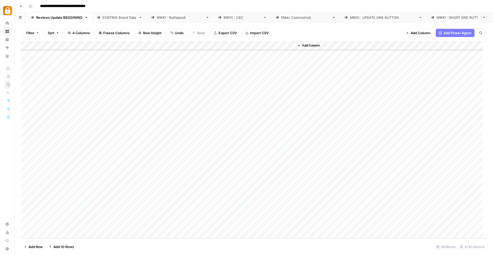
click at [117, 239] on footer "Add Row Add 10 Rows 583 Rows 4/4 Columns" at bounding box center [254, 246] width 466 height 17
click at [64, 225] on div "Add Column" at bounding box center [254, 139] width 466 height 197
type textarea "**********"
click at [126, 226] on div "Add Column" at bounding box center [254, 139] width 466 height 197
click at [145, 224] on div "Add Column" at bounding box center [254, 139] width 466 height 197
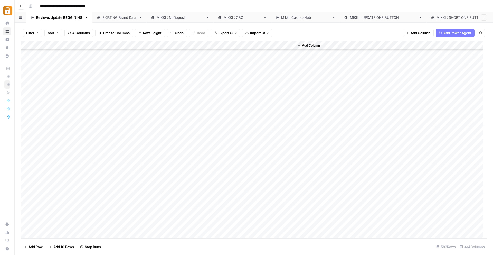
scroll to position [4504, 0]
click at [224, 18] on div "[PERSON_NAME] : CBC" at bounding box center [243, 17] width 38 height 5
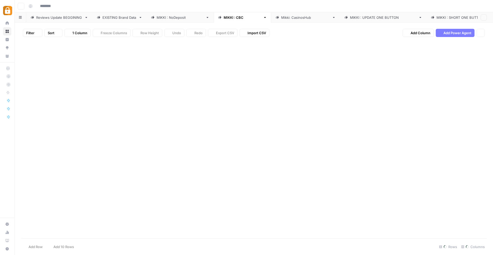
type input "**********"
click at [200, 88] on div "Add Column" at bounding box center [254, 71] width 466 height 61
click at [192, 70] on div "Add Column" at bounding box center [254, 71] width 466 height 61
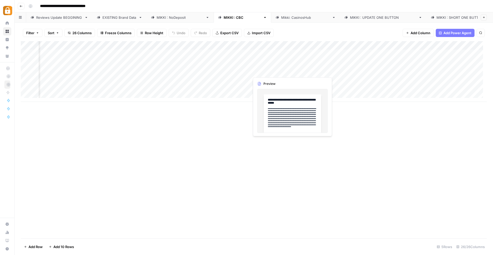
click at [264, 72] on div "Add Column" at bounding box center [254, 71] width 466 height 61
click at [265, 71] on div "Add Column" at bounding box center [254, 71] width 466 height 61
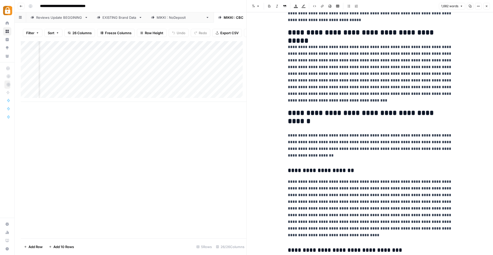
scroll to position [82, 0]
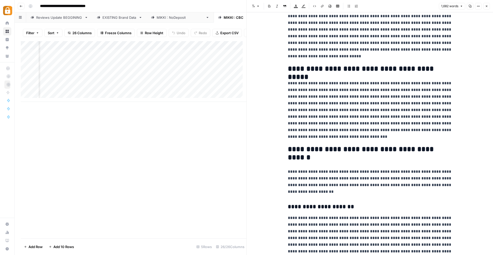
click at [222, 127] on div "Add Column" at bounding box center [134, 139] width 226 height 197
click at [487, 6] on icon "button" at bounding box center [486, 6] width 3 height 3
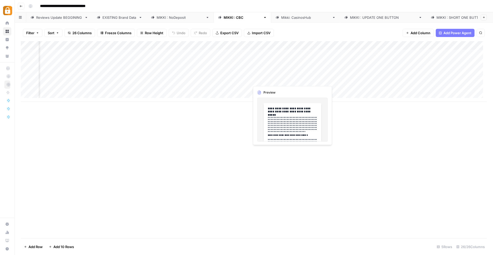
click at [271, 81] on div "Add Column" at bounding box center [254, 71] width 466 height 61
click at [266, 79] on div "Add Column" at bounding box center [254, 71] width 466 height 61
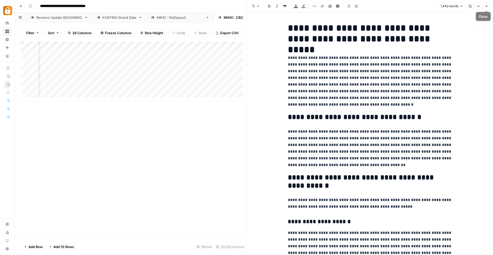
click at [487, 6] on icon "button" at bounding box center [487, 6] width 2 height 2
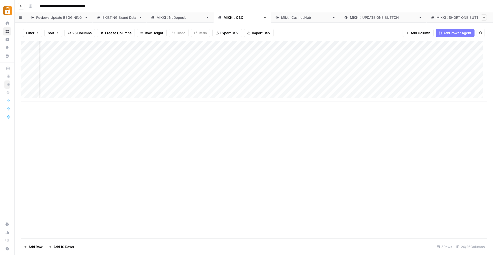
click at [312, 70] on div "Add Column" at bounding box center [254, 71] width 466 height 61
click at [323, 70] on div "Add Column" at bounding box center [254, 71] width 466 height 61
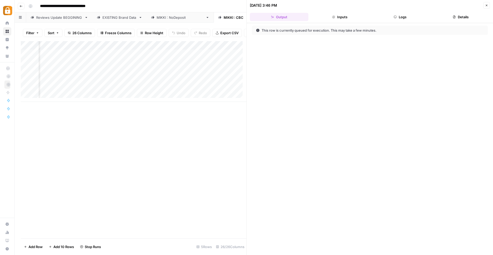
click at [488, 4] on icon "button" at bounding box center [486, 5] width 3 height 3
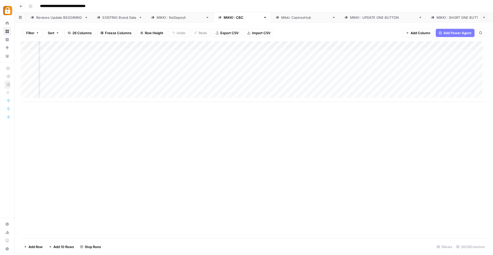
click at [319, 79] on div "Add Column" at bounding box center [254, 71] width 466 height 61
click at [370, 71] on div "Add Column" at bounding box center [254, 71] width 466 height 61
click at [372, 73] on div "Add Column" at bounding box center [254, 71] width 466 height 61
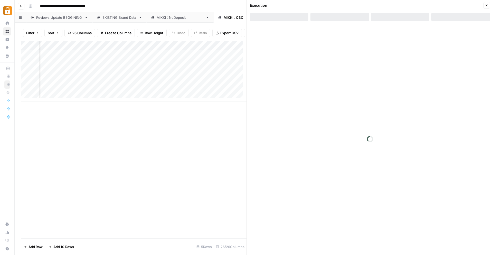
click at [487, 6] on icon "button" at bounding box center [486, 5] width 3 height 3
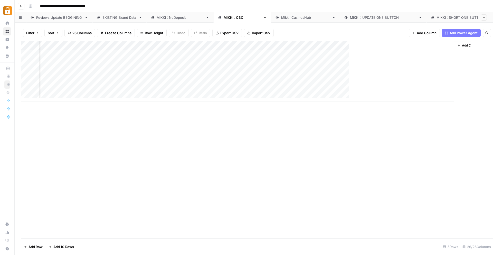
scroll to position [0, 908]
click at [387, 72] on div "Add Column" at bounding box center [254, 71] width 466 height 61
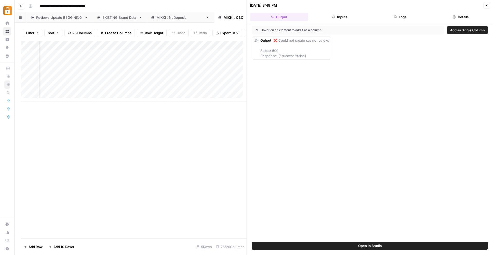
click at [487, 4] on icon "button" at bounding box center [486, 5] width 3 height 3
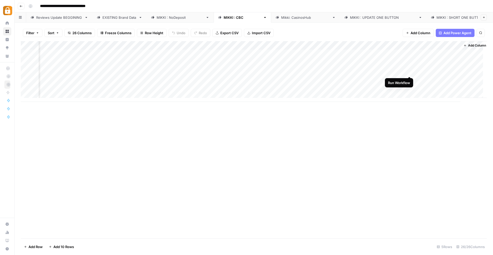
click at [409, 70] on div "Add Column" at bounding box center [254, 71] width 466 height 61
click at [373, 81] on div "Add Column" at bounding box center [254, 71] width 466 height 61
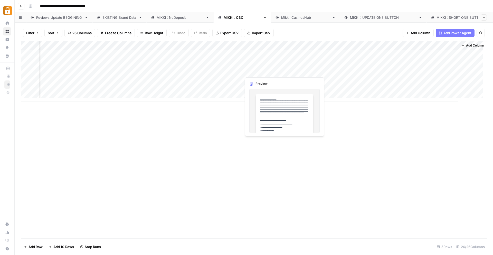
click at [263, 72] on div "Add Column" at bounding box center [254, 71] width 466 height 61
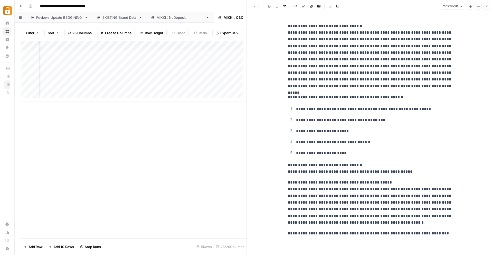
scroll to position [0, 0]
click at [164, 84] on div "Add Column" at bounding box center [134, 71] width 226 height 61
click at [167, 75] on div "Add Column" at bounding box center [134, 71] width 226 height 61
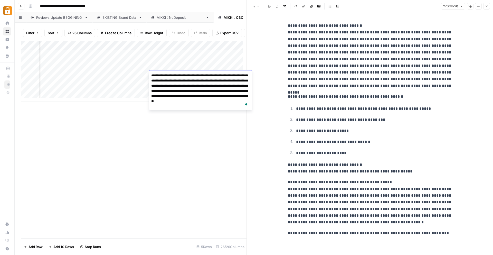
click at [237, 140] on div "Add Column" at bounding box center [134, 139] width 226 height 197
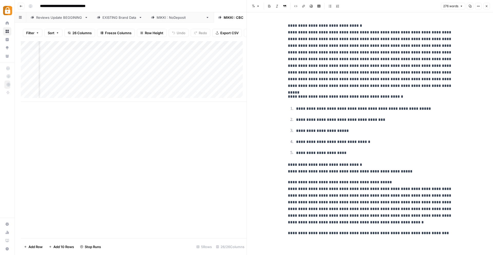
click at [174, 82] on div "Add Column" at bounding box center [134, 71] width 226 height 61
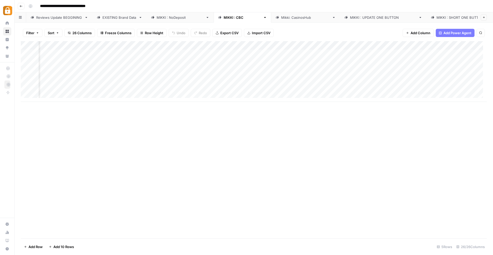
scroll to position [0, 226]
click at [343, 70] on div "Add Column" at bounding box center [254, 71] width 466 height 61
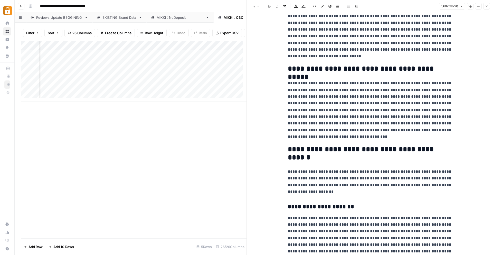
scroll to position [85, 0]
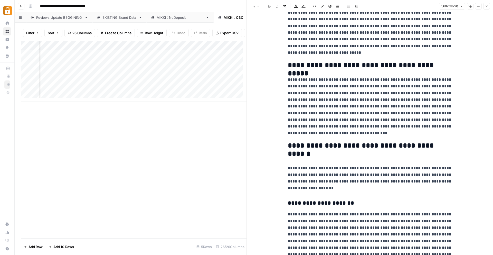
click at [487, 5] on icon "button" at bounding box center [486, 6] width 3 height 3
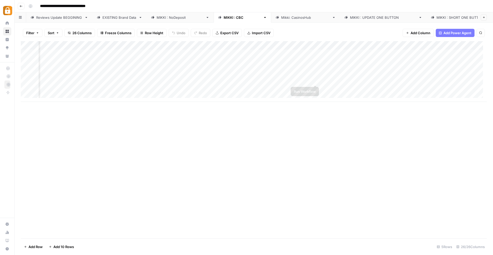
click at [329, 79] on div "Add Column" at bounding box center [254, 71] width 466 height 61
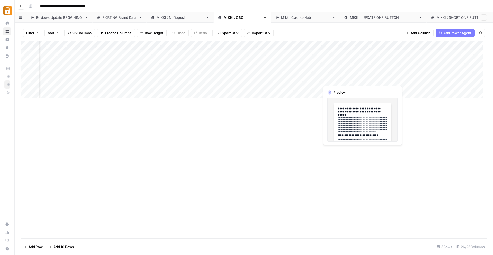
click at [329, 79] on div "Add Column" at bounding box center [254, 71] width 466 height 61
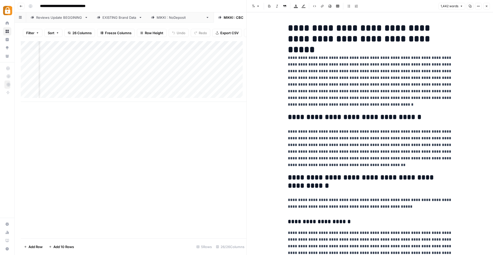
drag, startPoint x: 345, startPoint y: 59, endPoint x: 393, endPoint y: 120, distance: 77.9
click at [393, 121] on h2 "**********" at bounding box center [370, 117] width 164 height 8
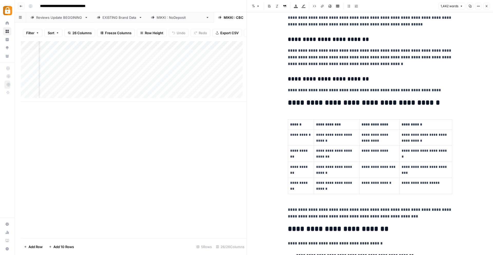
click at [487, 6] on icon "button" at bounding box center [486, 6] width 3 height 3
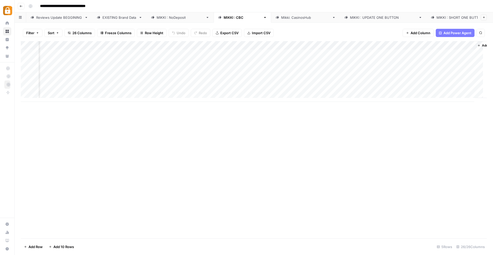
scroll to position [0, 914]
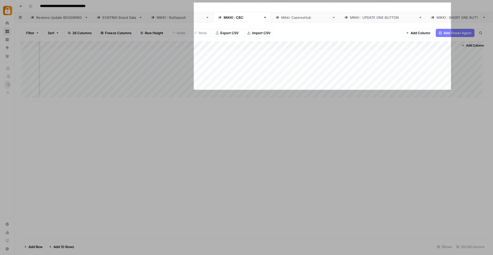
drag, startPoint x: 451, startPoint y: 90, endPoint x: 194, endPoint y: 3, distance: 271.6
click at [194, 3] on div "1001 X 339" at bounding box center [246, 127] width 493 height 255
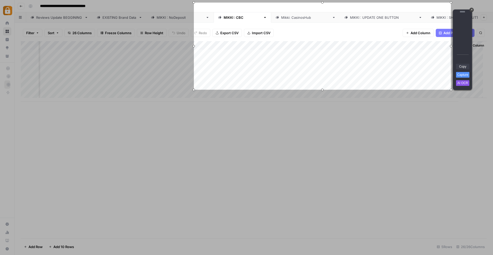
click at [463, 68] on link "Copy" at bounding box center [462, 67] width 13 height 6
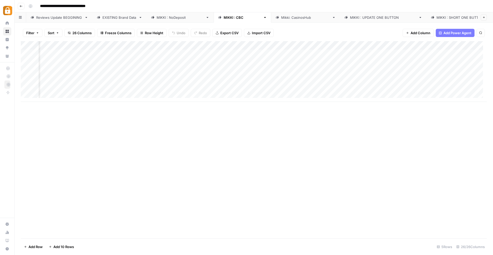
scroll to position [0, 294]
click at [44, 16] on div "Reviews Update BEGGINING" at bounding box center [59, 17] width 46 height 5
click at [57, 224] on div "Add Column" at bounding box center [254, 139] width 466 height 197
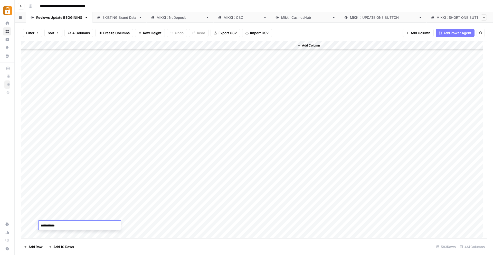
click at [57, 224] on textarea "**********" at bounding box center [80, 225] width 82 height 7
drag, startPoint x: 61, startPoint y: 225, endPoint x: 41, endPoint y: 225, distance: 20.6
click at [41, 225] on textarea "**********" at bounding box center [80, 225] width 82 height 7
click at [312, 121] on div "Add Column" at bounding box center [391, 139] width 192 height 197
click at [224, 16] on div "[PERSON_NAME] : CBC" at bounding box center [243, 17] width 38 height 5
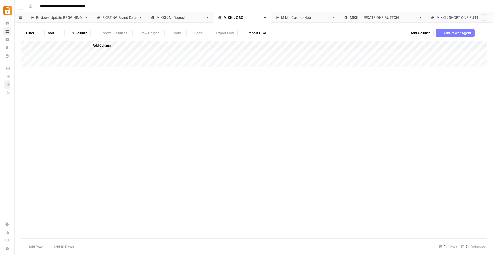
click at [224, 16] on div "[PERSON_NAME] : CBC" at bounding box center [243, 17] width 38 height 5
click at [186, 87] on div "Add Column" at bounding box center [254, 71] width 466 height 61
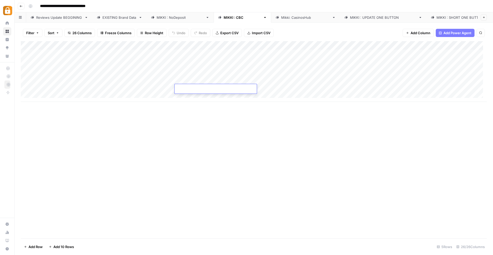
type textarea "**********"
click at [197, 96] on div "Add Column" at bounding box center [254, 71] width 466 height 61
click at [250, 88] on div "Add Column" at bounding box center [254, 71] width 466 height 61
click at [386, 88] on div "Add Column" at bounding box center [254, 75] width 466 height 69
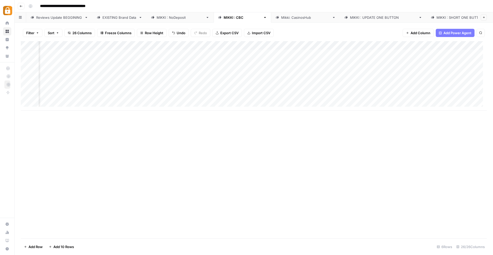
click at [402, 89] on div "Add Column" at bounding box center [254, 75] width 466 height 69
click at [51, 104] on div "Add Column" at bounding box center [254, 75] width 466 height 69
click at [57, 114] on div "Add Column" at bounding box center [254, 80] width 466 height 78
click at [104, 80] on div "Add Column" at bounding box center [254, 84] width 466 height 87
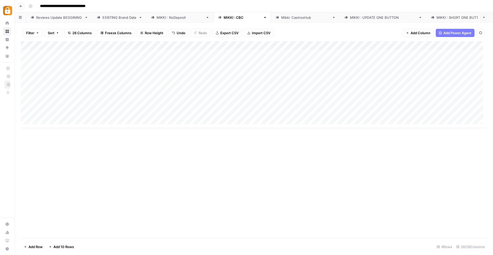
drag, startPoint x: 102, startPoint y: 71, endPoint x: 144, endPoint y: 88, distance: 46.1
click at [144, 88] on div "Add Column" at bounding box center [254, 84] width 466 height 87
drag, startPoint x: 173, startPoint y: 93, endPoint x: 170, endPoint y: 115, distance: 22.1
click at [170, 115] on div "Add Column" at bounding box center [254, 84] width 466 height 87
drag, startPoint x: 369, startPoint y: 88, endPoint x: 447, endPoint y: 90, distance: 77.4
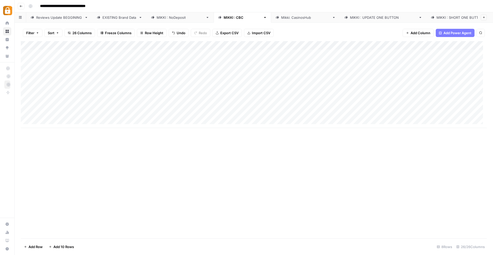
click at [447, 90] on div "Add Column" at bounding box center [254, 84] width 466 height 87
drag, startPoint x: 374, startPoint y: 71, endPoint x: 456, endPoint y: 86, distance: 83.4
click at [456, 86] on div "Add Column" at bounding box center [254, 84] width 466 height 87
drag, startPoint x: 478, startPoint y: 93, endPoint x: 467, endPoint y: 112, distance: 22.4
click at [477, 113] on div "Add Column" at bounding box center [254, 84] width 466 height 87
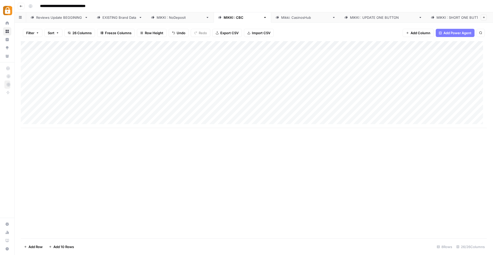
click at [185, 95] on div "Add Column" at bounding box center [254, 84] width 466 height 87
click at [191, 111] on div "Add Column" at bounding box center [254, 84] width 466 height 87
click at [192, 101] on div "Add Column" at bounding box center [254, 84] width 466 height 87
click at [194, 95] on div "Add Column" at bounding box center [254, 84] width 466 height 87
click at [197, 104] on div "Add Column" at bounding box center [254, 84] width 466 height 87
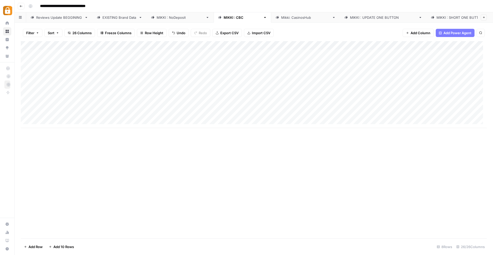
click at [194, 114] on div "Add Column" at bounding box center [254, 84] width 466 height 87
click at [187, 94] on div "Add Column" at bounding box center [254, 84] width 466 height 87
click at [188, 105] on div "Add Column" at bounding box center [254, 84] width 466 height 87
click at [190, 117] on div "Add Column" at bounding box center [254, 84] width 466 height 87
click at [111, 17] on div "EXISTING Brand Data" at bounding box center [120, 17] width 34 height 5
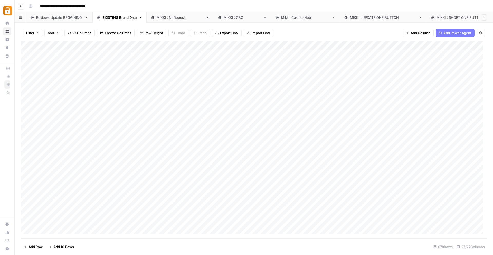
click at [133, 45] on div "Add Column" at bounding box center [254, 139] width 466 height 197
click at [140, 80] on span "Sort Ascending" at bounding box center [152, 81] width 45 height 5
click at [155, 94] on div "Add Column" at bounding box center [254, 140] width 466 height 197
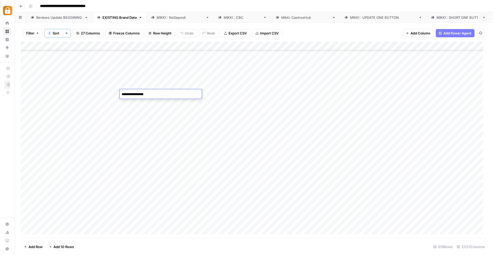
drag, startPoint x: 147, startPoint y: 95, endPoint x: 121, endPoint y: 94, distance: 25.5
click at [121, 94] on textarea "**********" at bounding box center [161, 94] width 82 height 7
click at [55, 17] on div "Reviews Update BEGGINING" at bounding box center [59, 17] width 46 height 5
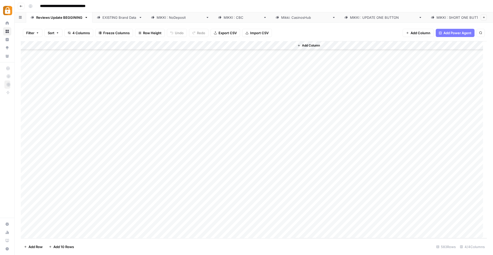
scroll to position [4914, 0]
click at [55, 234] on div "Add Column" at bounding box center [254, 139] width 466 height 197
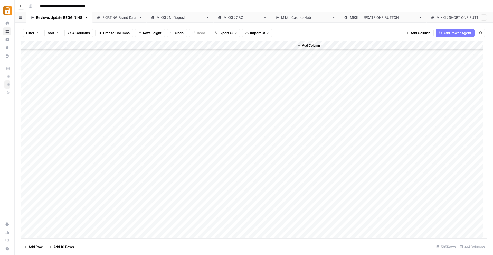
click at [51, 215] on div "Add Column" at bounding box center [254, 139] width 466 height 197
type textarea "**********"
click at [91, 225] on div "Add Column" at bounding box center [254, 139] width 466 height 197
click at [146, 216] on div "Add Column" at bounding box center [254, 139] width 466 height 197
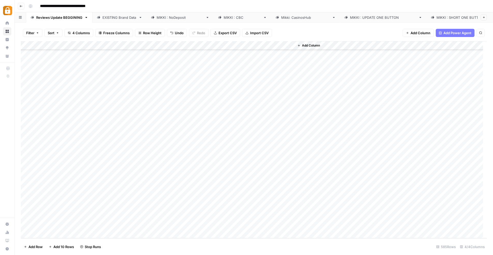
click at [74, 223] on div "Add Column" at bounding box center [254, 139] width 466 height 197
click at [66, 223] on div "Add Column" at bounding box center [254, 139] width 466 height 197
click at [72, 228] on textarea at bounding box center [80, 225] width 82 height 7
type textarea "**********"
click at [142, 226] on div "Add Column" at bounding box center [254, 139] width 466 height 197
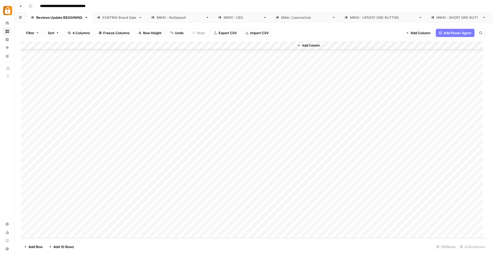
click at [171, 226] on div "Add Column" at bounding box center [254, 139] width 466 height 197
click at [224, 17] on div "[PERSON_NAME] : CBC" at bounding box center [243, 17] width 38 height 5
click at [99, 90] on div "Add Column" at bounding box center [254, 84] width 466 height 87
click at [95, 99] on div "Add Column" at bounding box center [254, 84] width 466 height 87
click at [55, 104] on div "Add Column" at bounding box center [254, 84] width 466 height 87
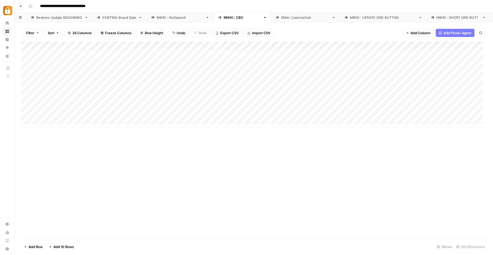
click at [91, 88] on div "Add Column" at bounding box center [254, 84] width 466 height 87
click at [92, 106] on div "Add Column" at bounding box center [254, 84] width 466 height 87
click at [93, 114] on div "Add Column" at bounding box center [254, 84] width 466 height 87
click at [109, 151] on div "Add Column" at bounding box center [254, 139] width 466 height 197
click at [188, 96] on div "Add Column" at bounding box center [254, 84] width 466 height 87
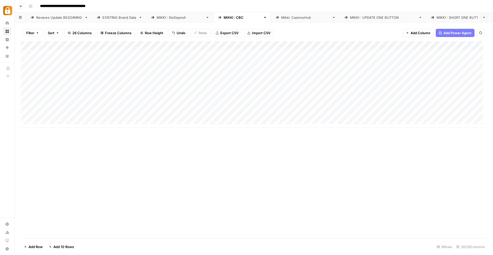
click at [57, 17] on div "Reviews Update BEGGINING" at bounding box center [59, 17] width 46 height 5
drag, startPoint x: 50, startPoint y: 216, endPoint x: 50, endPoint y: 222, distance: 5.9
click at [50, 222] on div "Add Column" at bounding box center [254, 139] width 466 height 197
click at [224, 17] on div "[PERSON_NAME] : CBC" at bounding box center [243, 17] width 38 height 5
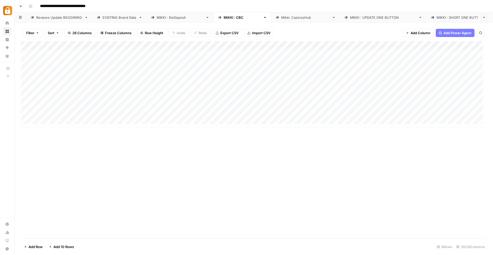
click at [185, 97] on div "Add Column" at bounding box center [254, 84] width 466 height 87
click at [186, 99] on div "Add Column" at bounding box center [254, 84] width 466 height 87
click at [182, 109] on div "Add Column" at bounding box center [254, 84] width 466 height 87
click at [185, 96] on div "Add Column" at bounding box center [254, 84] width 466 height 87
click at [184, 113] on div "Add Column" at bounding box center [254, 84] width 466 height 87
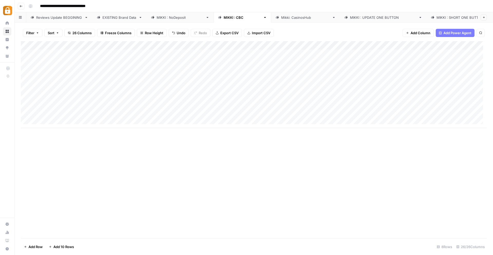
click at [197, 104] on div "Add Column" at bounding box center [254, 84] width 466 height 87
click at [231, 98] on div "Add Column" at bounding box center [254, 84] width 466 height 87
click at [243, 97] on div "Add Column" at bounding box center [254, 84] width 466 height 87
click at [243, 97] on textarea at bounding box center [271, 97] width 92 height 7
type textarea "**********"
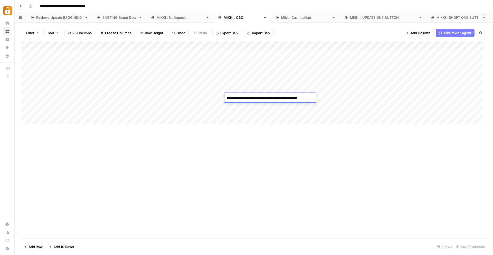
click at [234, 114] on div "Add Column" at bounding box center [254, 84] width 466 height 87
click at [198, 99] on div "Add Column" at bounding box center [254, 84] width 466 height 87
click at [259, 95] on div "Add Column" at bounding box center [254, 84] width 466 height 87
click at [328, 95] on div "Add Column" at bounding box center [254, 84] width 466 height 87
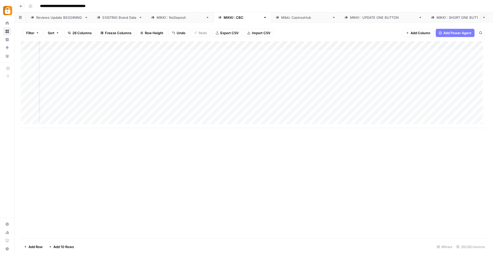
click at [434, 98] on div "Add Column" at bounding box center [254, 84] width 466 height 87
click at [450, 98] on div at bounding box center [450, 98] width 68 height 10
click at [448, 106] on div "Add Column" at bounding box center [254, 84] width 466 height 87
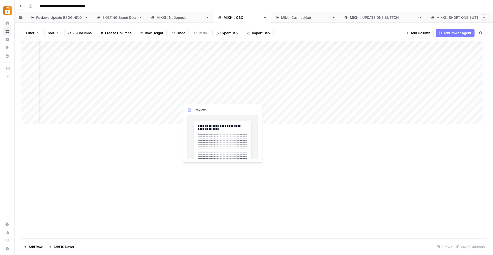
click at [210, 100] on div "Add Column" at bounding box center [254, 84] width 466 height 87
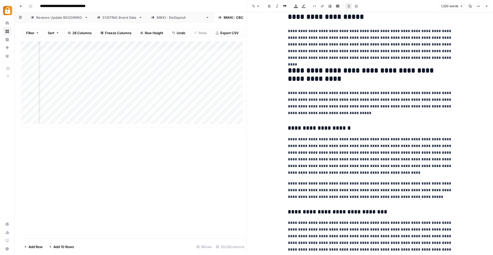
scroll to position [200, 0]
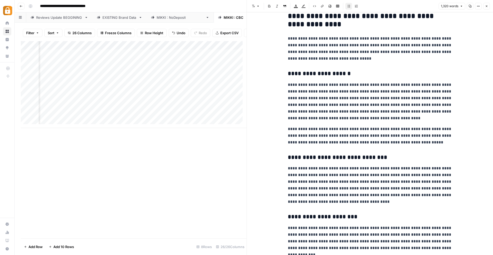
click at [176, 101] on div "Add Column" at bounding box center [134, 84] width 226 height 87
click at [487, 6] on icon "button" at bounding box center [486, 6] width 3 height 3
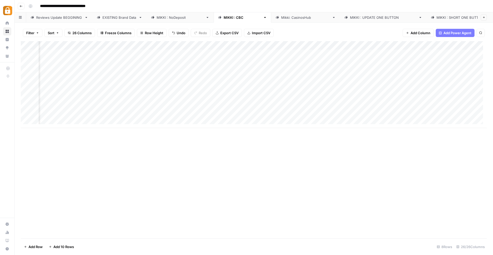
click at [305, 71] on div "Add Column" at bounding box center [254, 84] width 466 height 87
click at [459, 72] on div "Add Column" at bounding box center [254, 84] width 466 height 87
drag, startPoint x: 462, startPoint y: 88, endPoint x: 415, endPoint y: 83, distance: 46.8
click at [415, 83] on textarea "**********" at bounding box center [439, 79] width 103 height 23
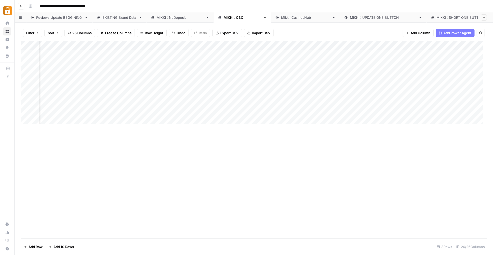
scroll to position [0, 190]
click at [327, 78] on div "Add Column" at bounding box center [254, 84] width 466 height 87
click at [431, 81] on div "Add Column" at bounding box center [254, 89] width 466 height 96
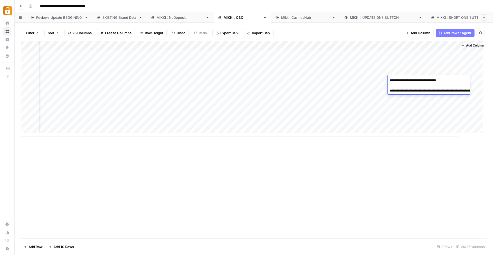
drag, startPoint x: 460, startPoint y: 95, endPoint x: 414, endPoint y: 92, distance: 45.9
click at [414, 92] on textarea "**********" at bounding box center [439, 88] width 103 height 23
